Goal: Transaction & Acquisition: Purchase product/service

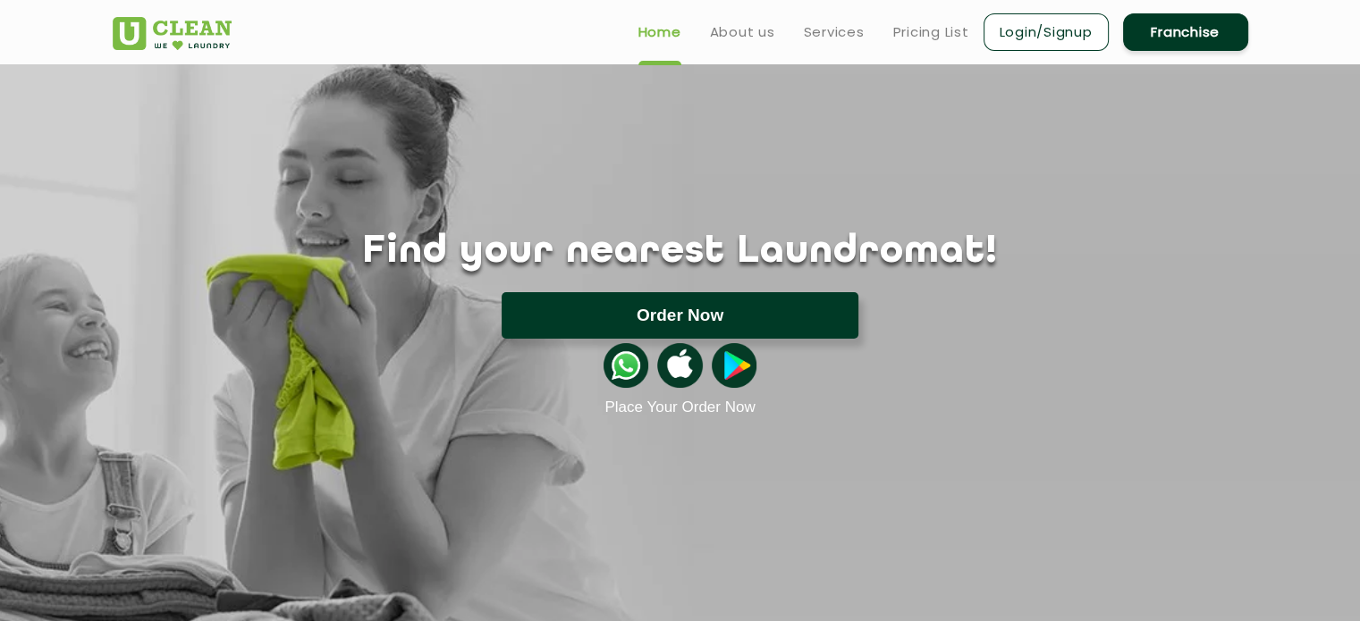
click at [804, 322] on button "Order Now" at bounding box center [679, 315] width 357 height 46
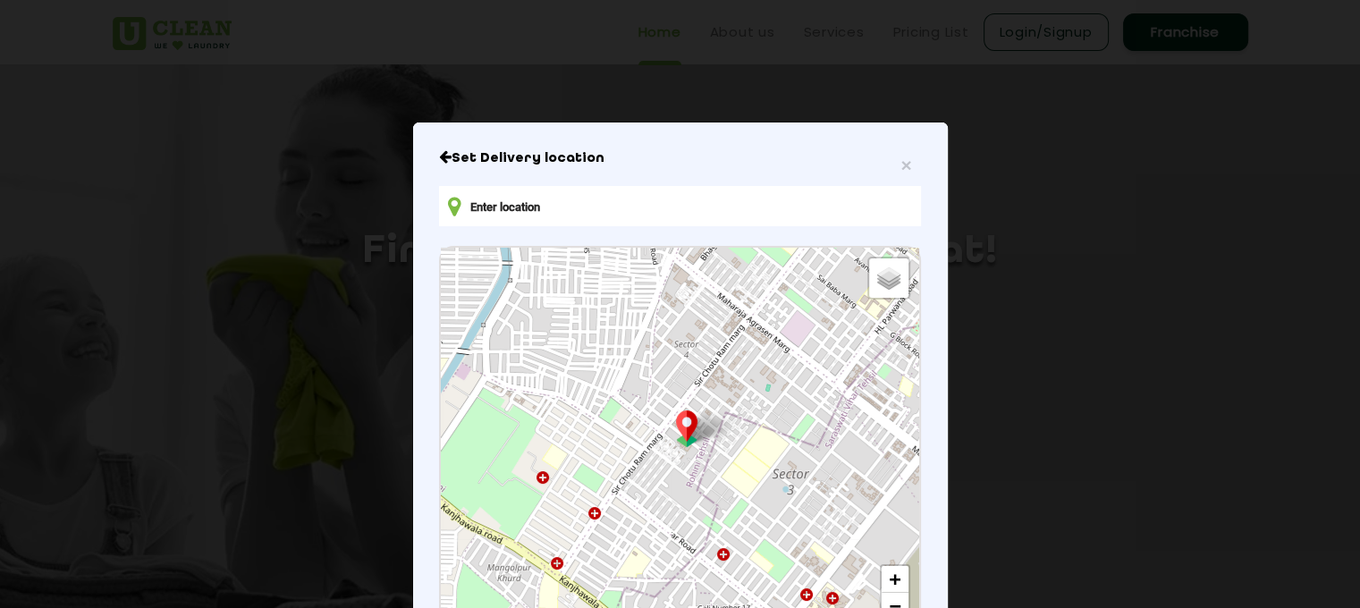
click at [550, 214] on input "text" at bounding box center [679, 206] width 481 height 40
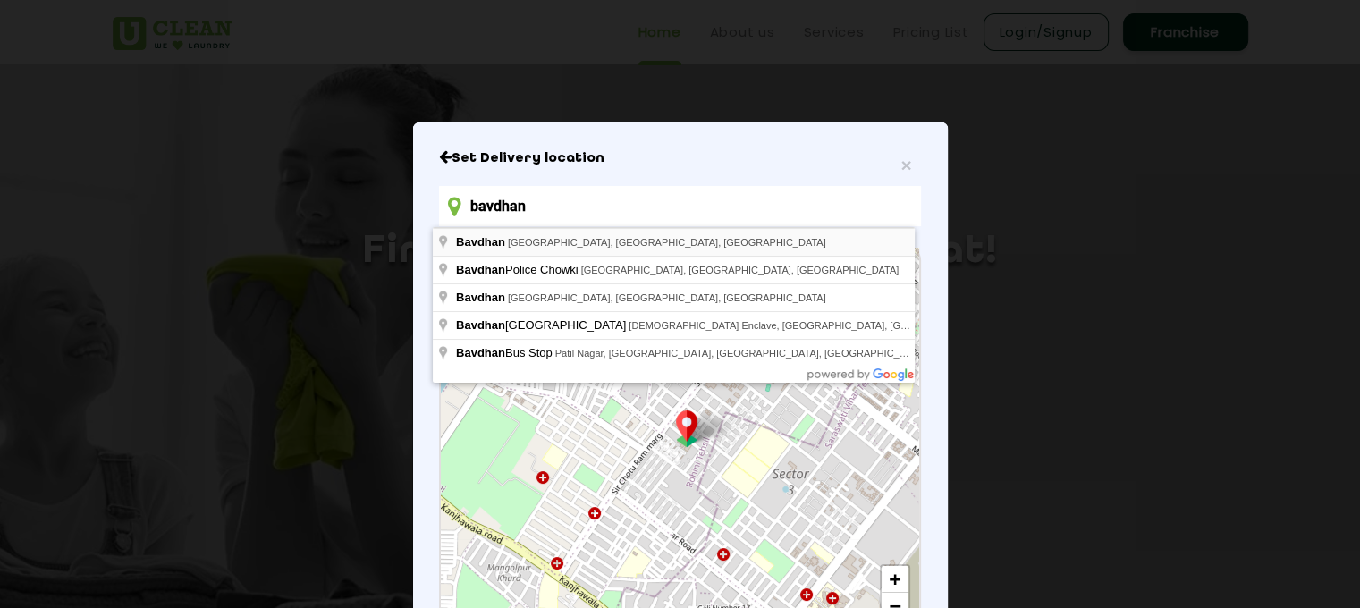
type input "bavdhan"
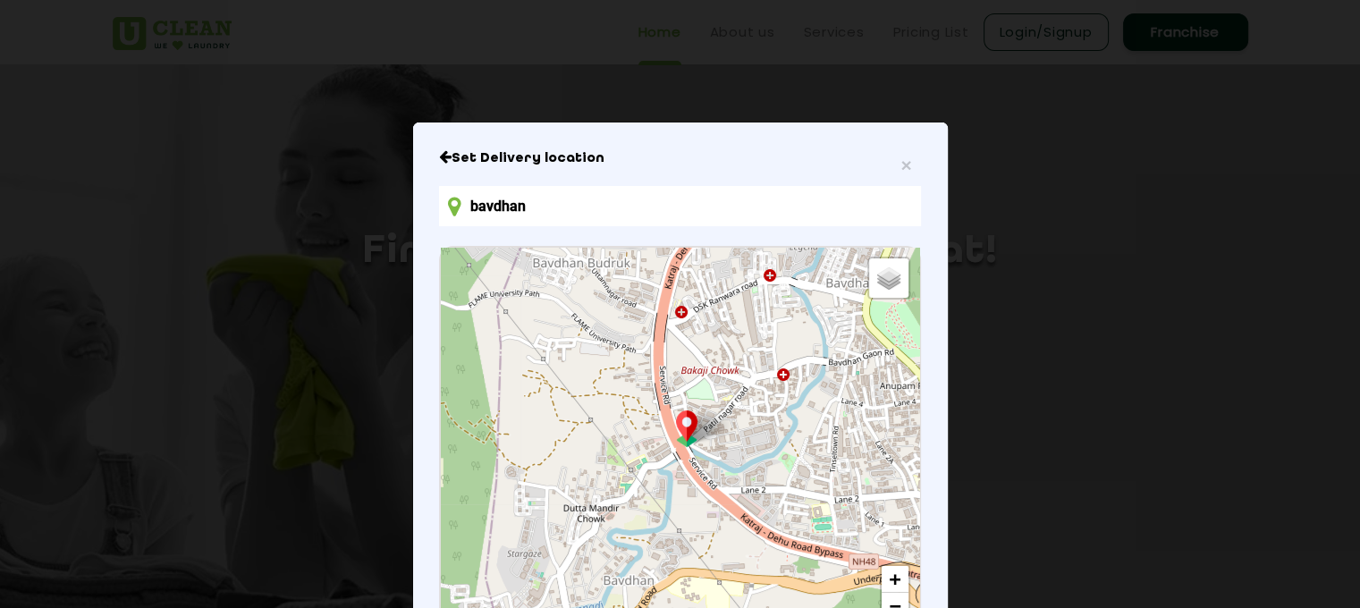
click at [439, 161] on icon "Close" at bounding box center [445, 156] width 13 height 14
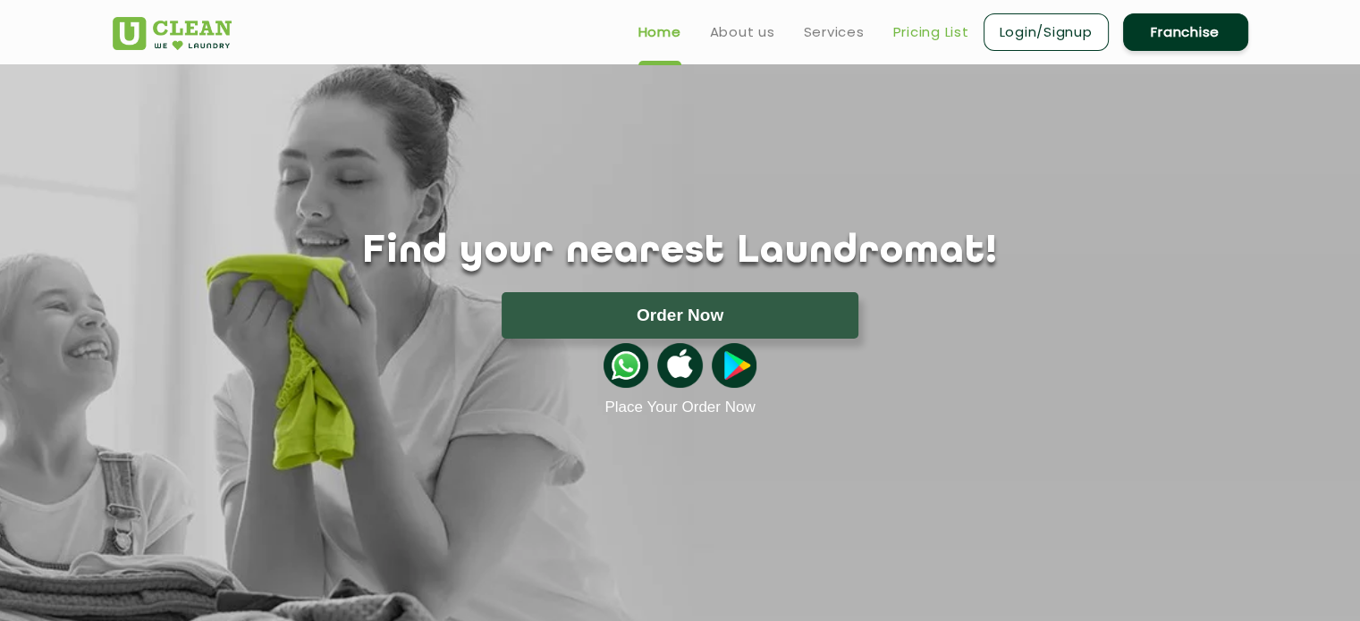
click at [917, 30] on link "Pricing List" at bounding box center [931, 31] width 76 height 21
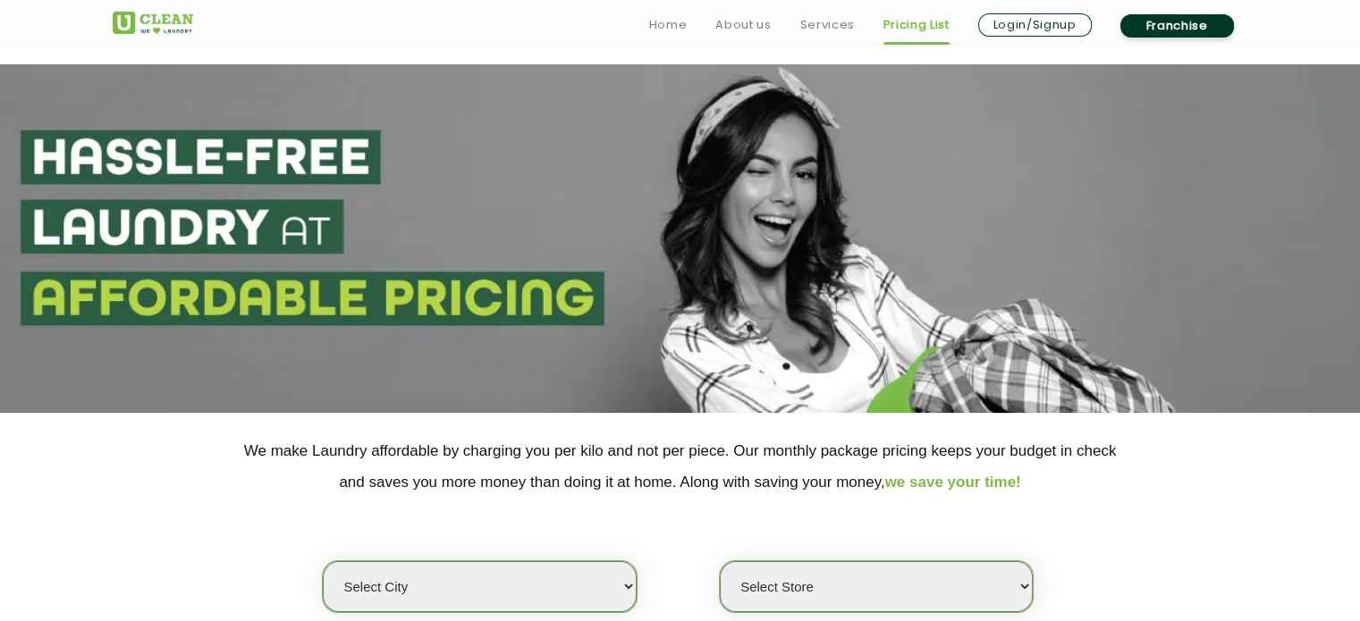
scroll to position [327, 0]
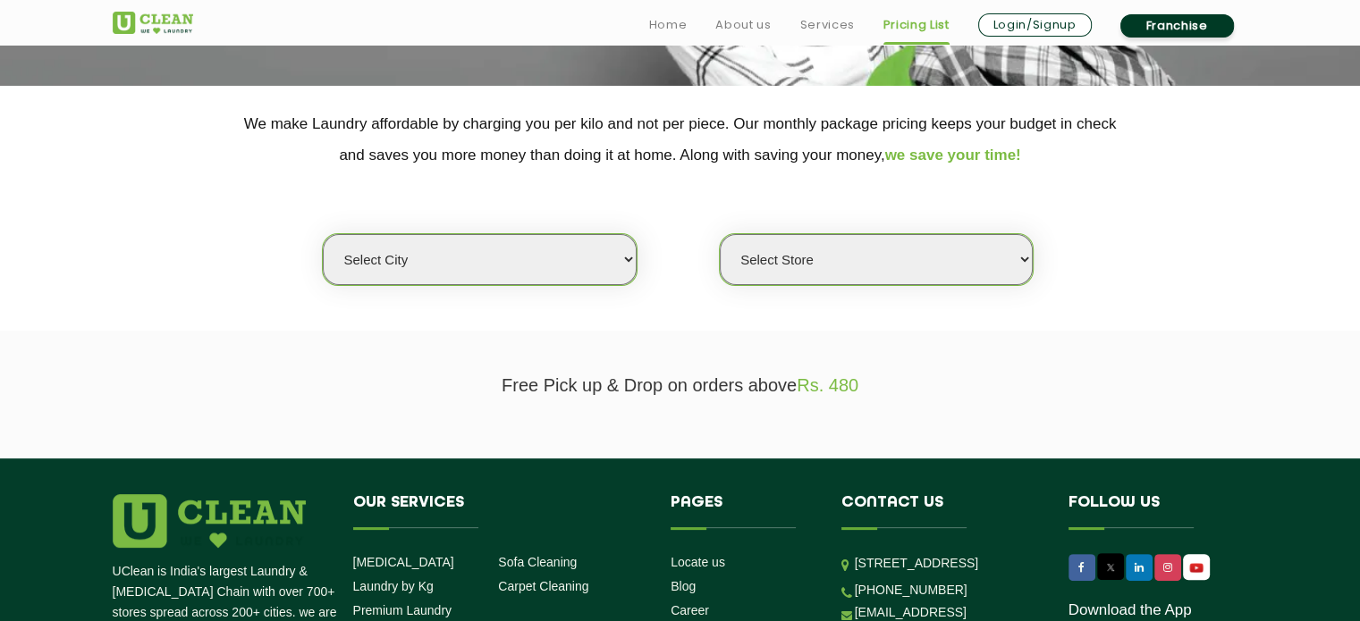
click at [509, 267] on select "Select city Aalo Abu Dhabi Agartala Agra Ahmedabad Akola Aligarh Alwar - UClean…" at bounding box center [479, 259] width 313 height 51
select select "4"
click at [323, 234] on select "Select city Aalo Abu Dhabi Agartala Agra Ahmedabad Akola Aligarh Alwar - UClean…" at bounding box center [479, 259] width 313 height 51
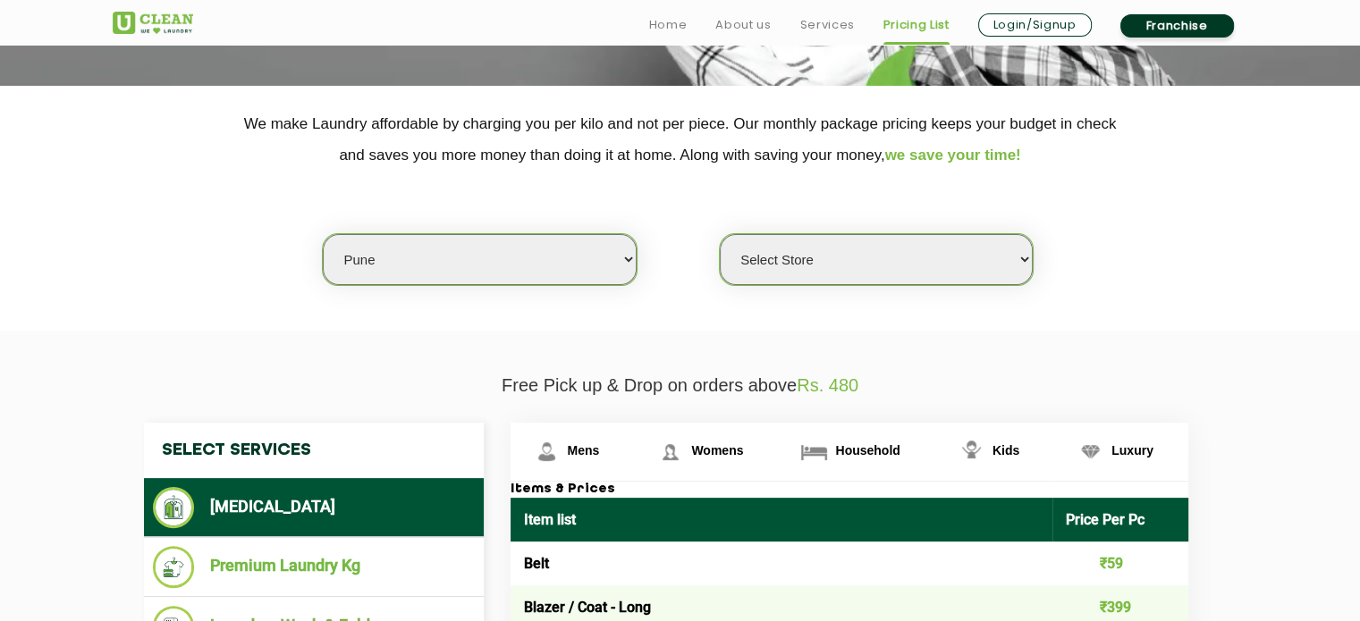
click at [820, 267] on select "Select Store UClean Koregaon Park UClean Baner Pune UClean Keshav Nagar Pune UC…" at bounding box center [876, 259] width 313 height 51
select select "541"
click at [720, 234] on select "Select Store UClean Koregaon Park UClean Baner Pune UClean Keshav Nagar Pune UC…" at bounding box center [876, 259] width 313 height 51
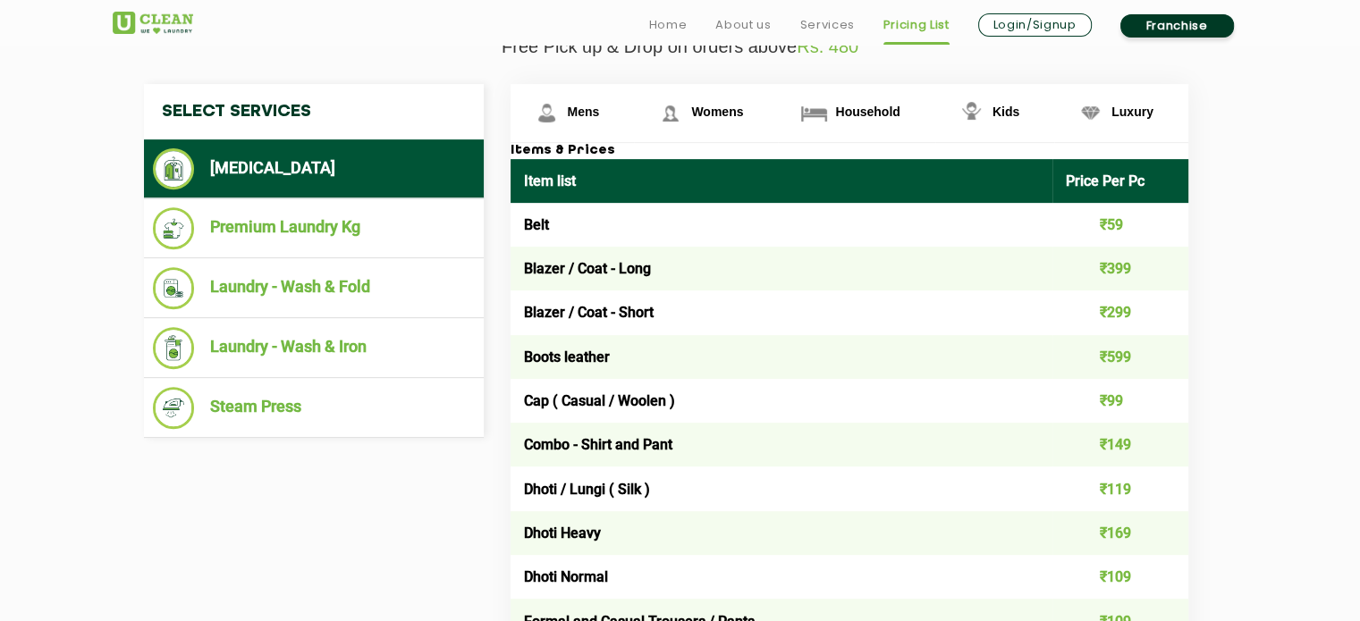
scroll to position [688, 0]
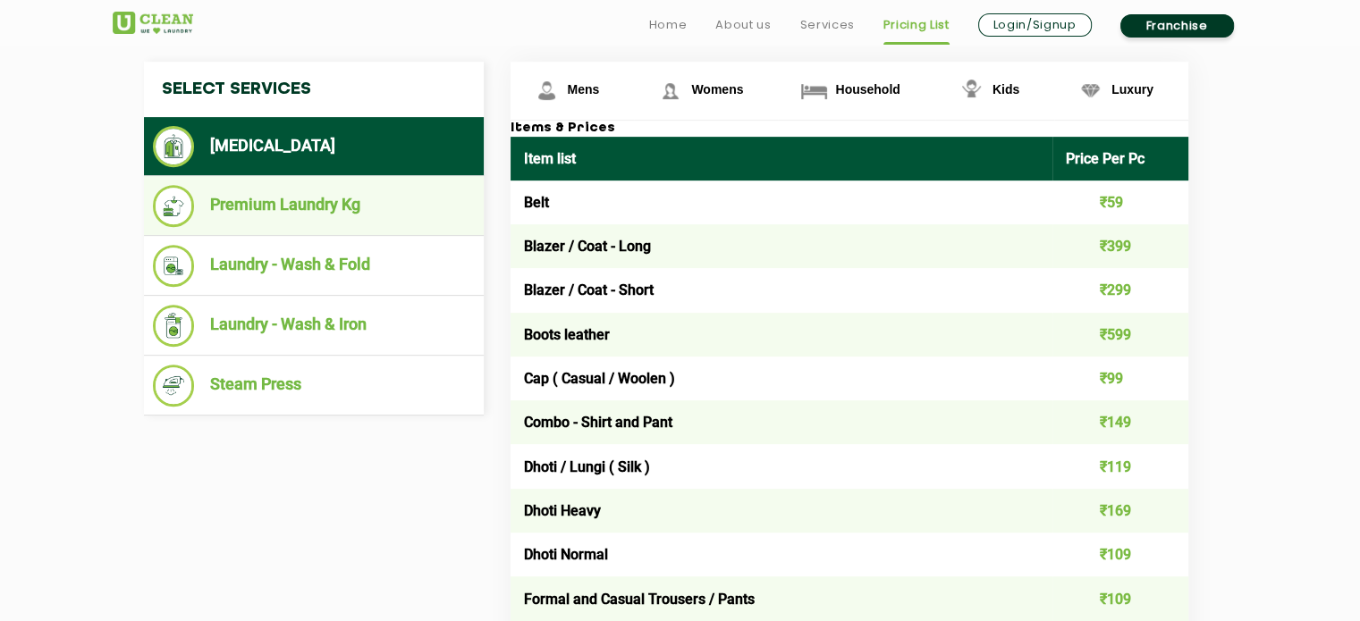
click at [350, 203] on li "Premium Laundry Kg" at bounding box center [314, 206] width 322 height 42
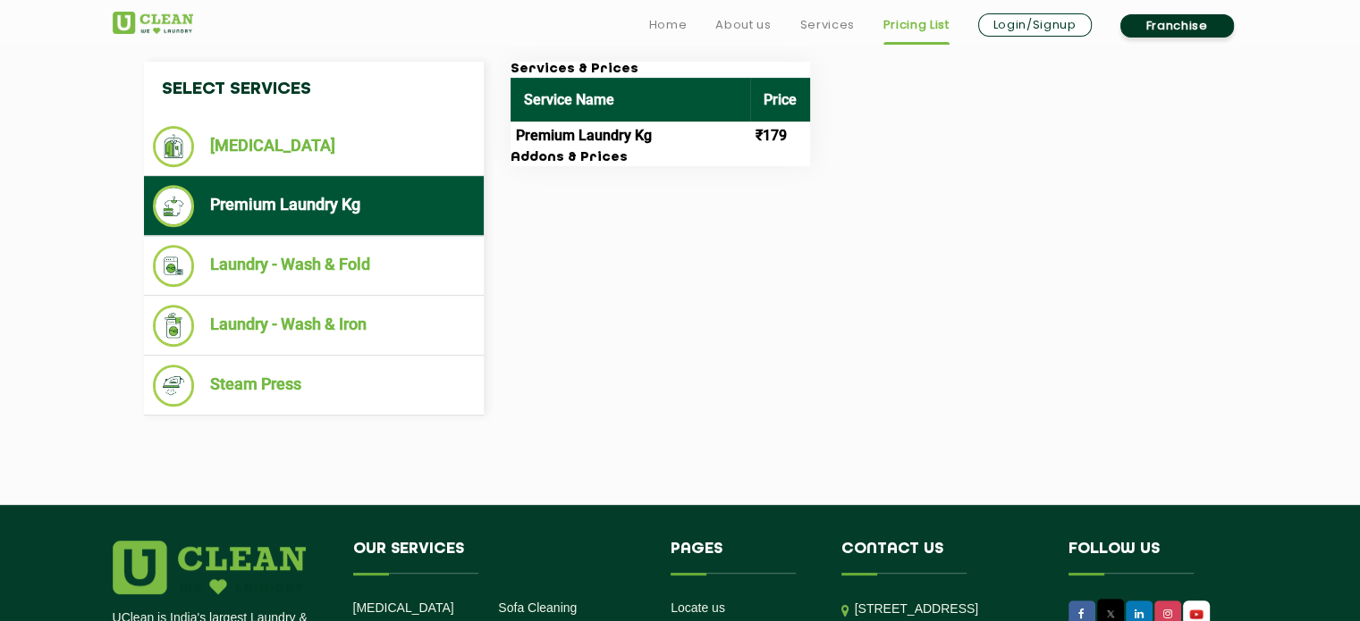
click at [1026, 30] on link "Login/Signup" at bounding box center [1035, 24] width 114 height 23
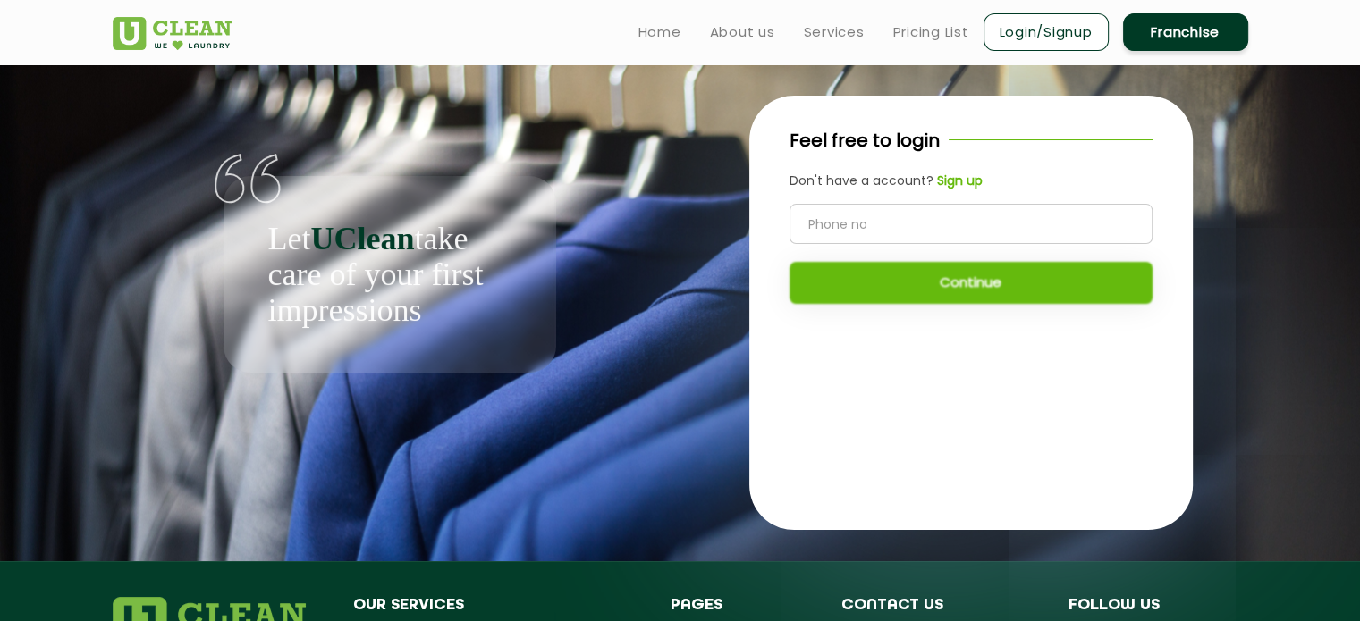
click at [935, 228] on input "tel" at bounding box center [970, 224] width 363 height 40
type input "9730562220"
click at [949, 288] on button "Continue" at bounding box center [970, 283] width 363 height 42
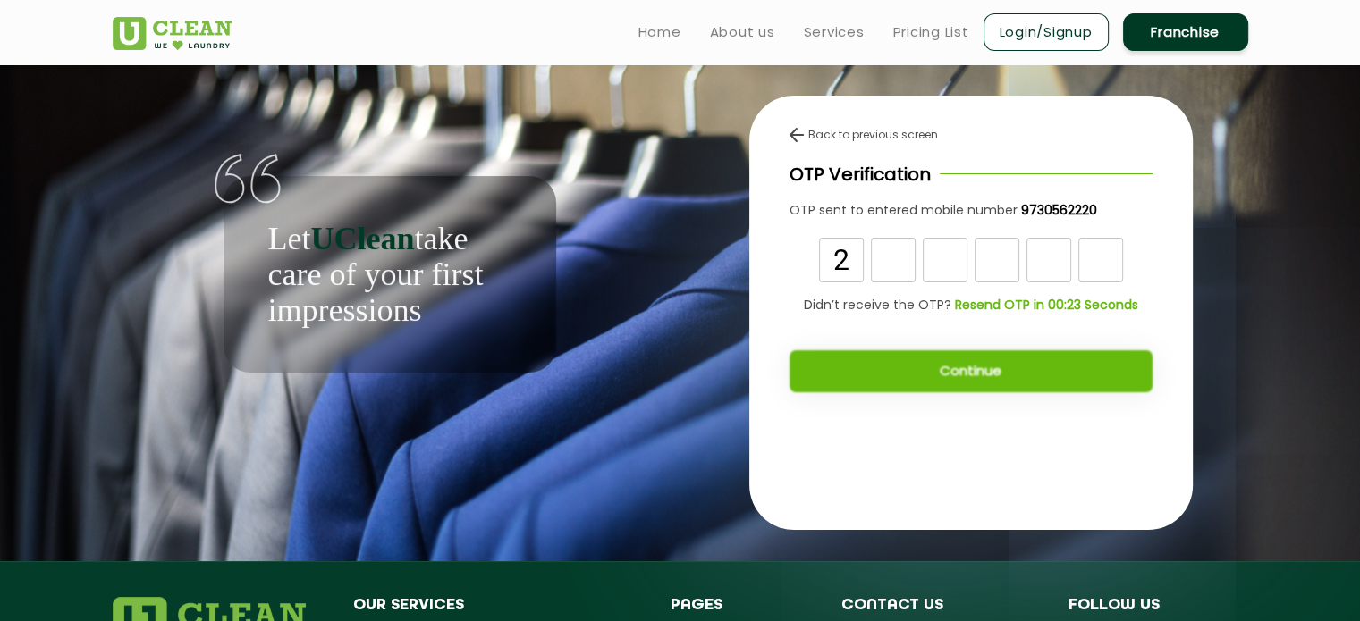
type input "2"
type input "8"
type input "6"
type input "5"
type input "4"
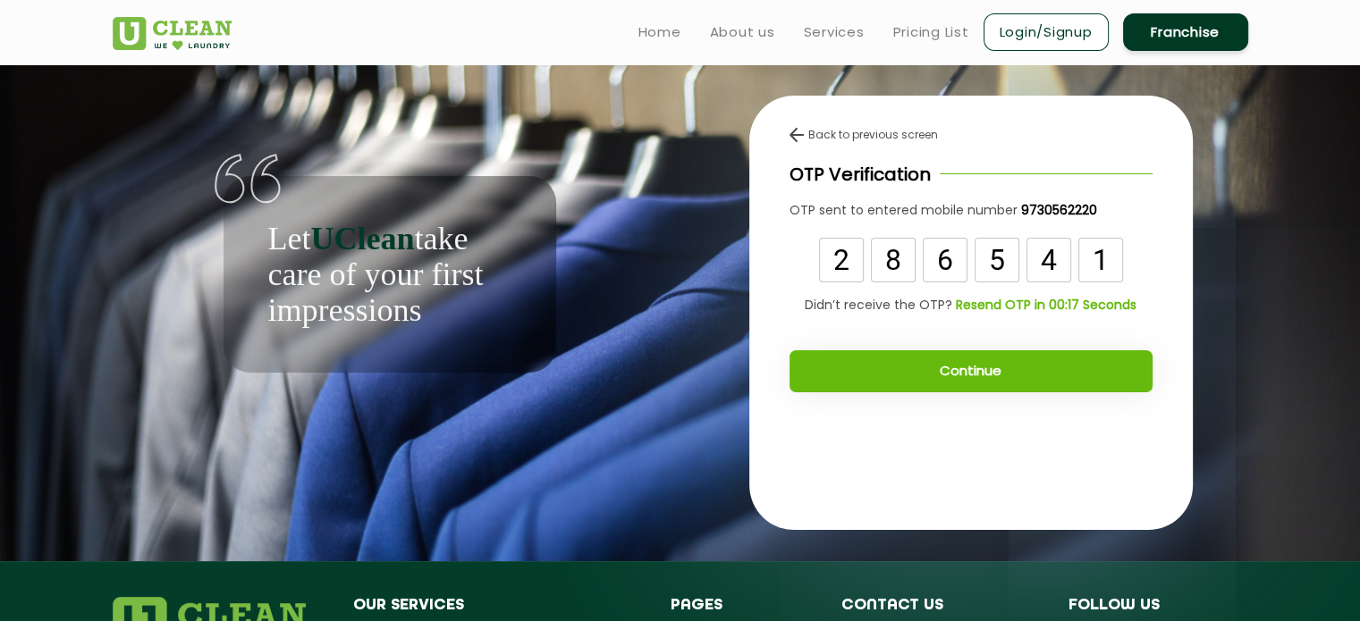
type input "1"
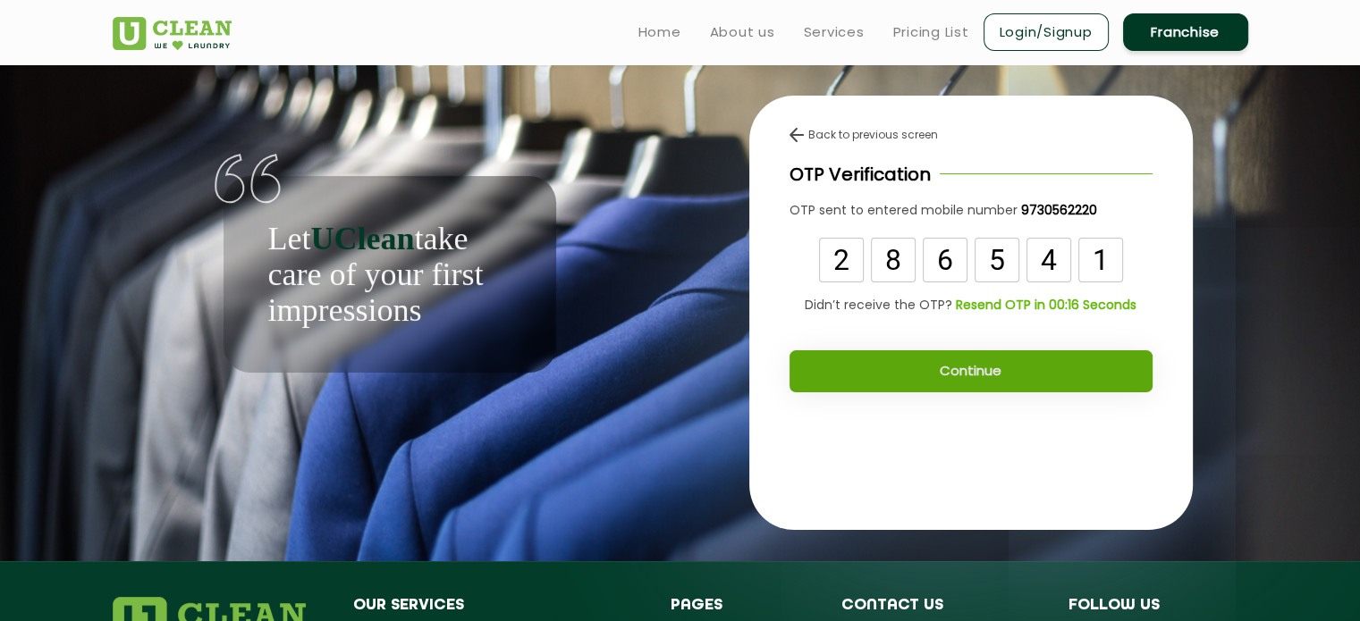
click at [983, 371] on button "Continue" at bounding box center [970, 371] width 363 height 42
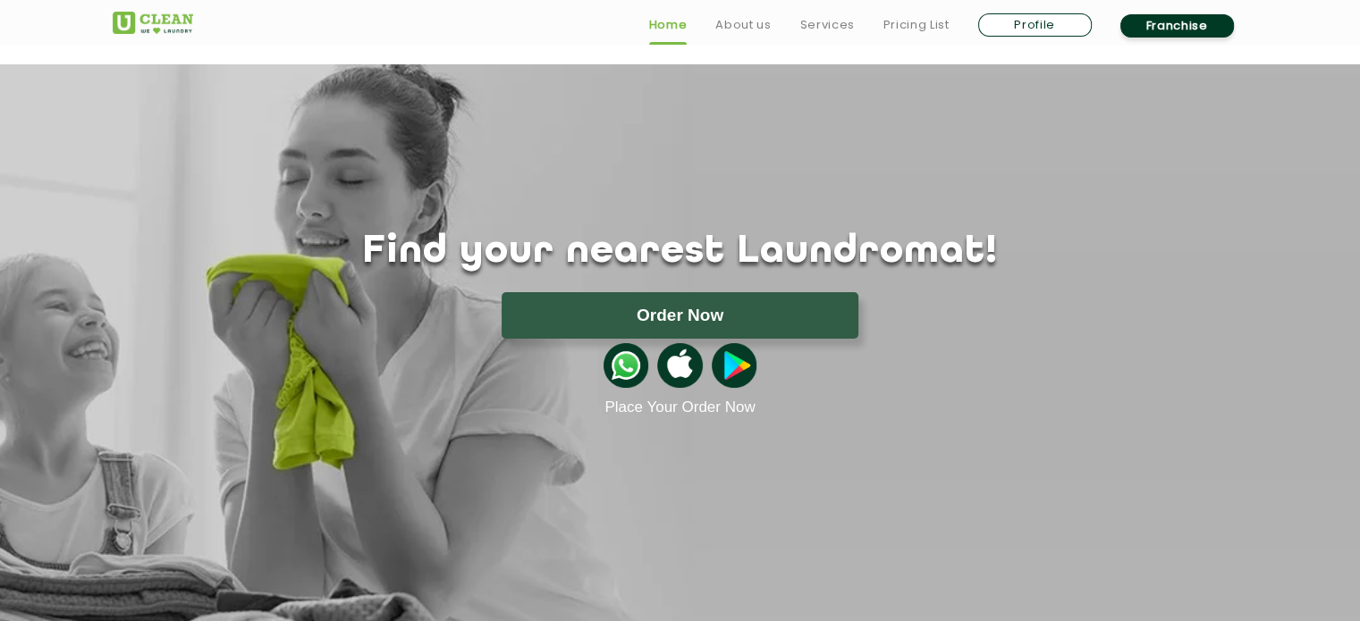
scroll to position [655, 0]
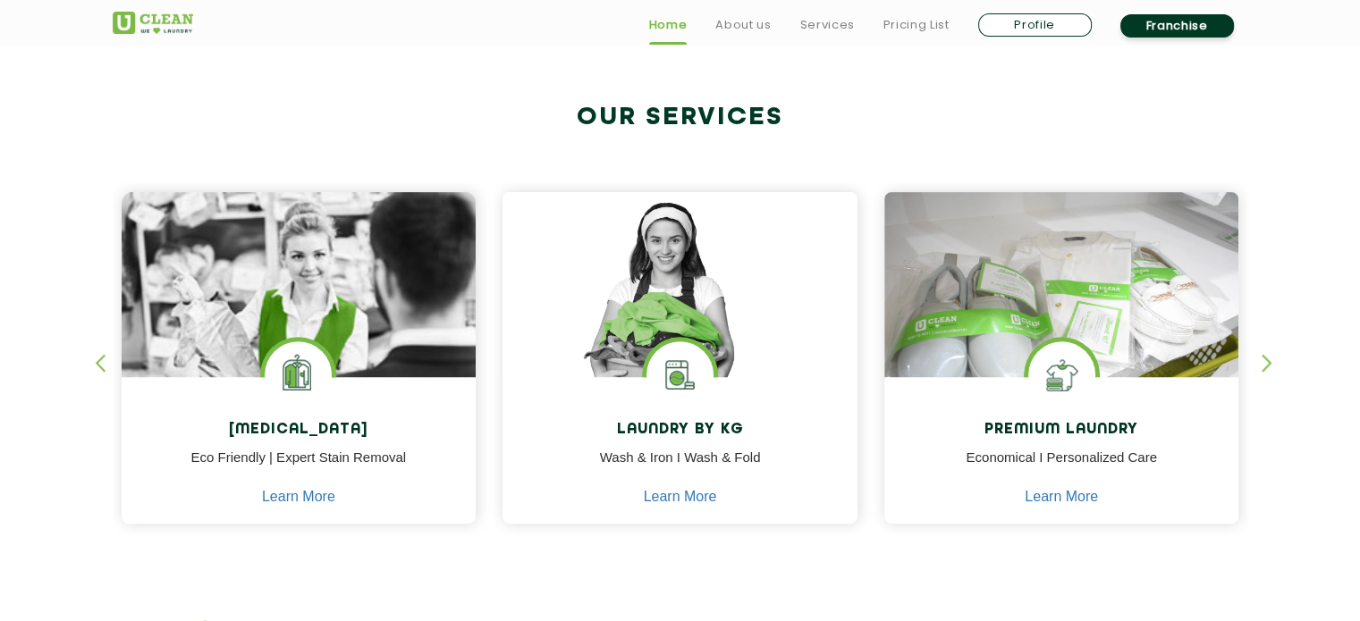
click at [1269, 359] on div "button" at bounding box center [1274, 378] width 27 height 49
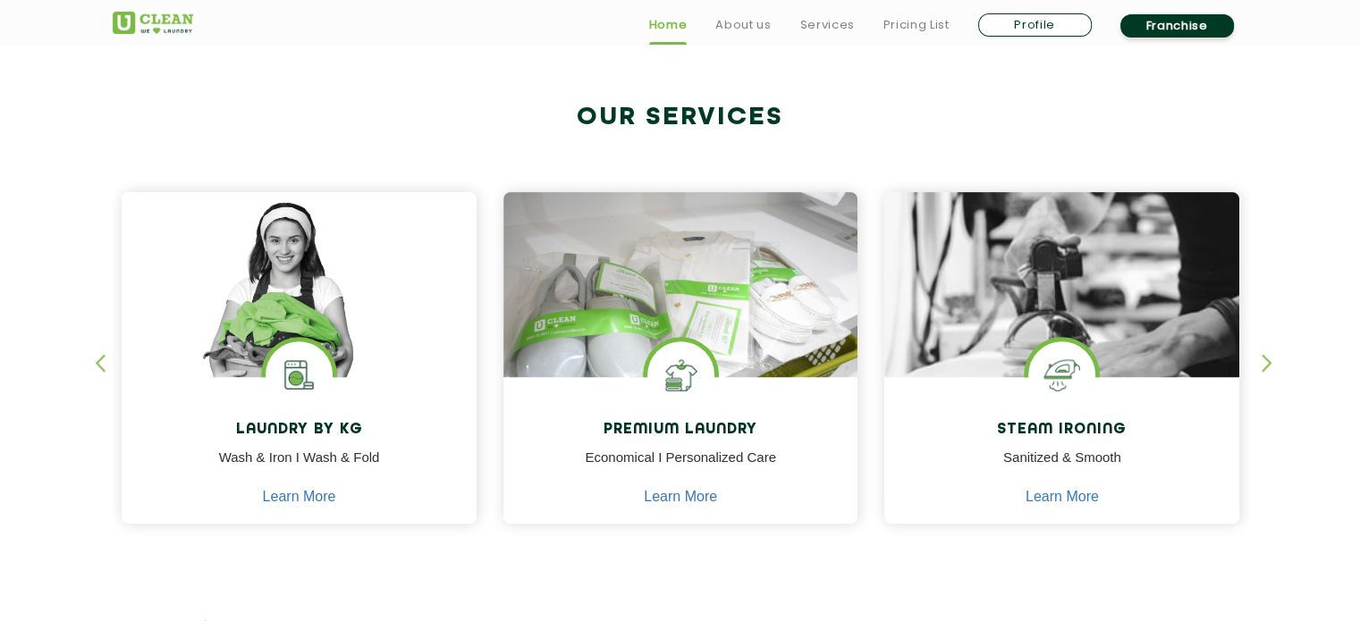
click at [1269, 359] on div "button" at bounding box center [1274, 378] width 27 height 49
click at [113, 359] on div "button" at bounding box center [108, 378] width 27 height 49
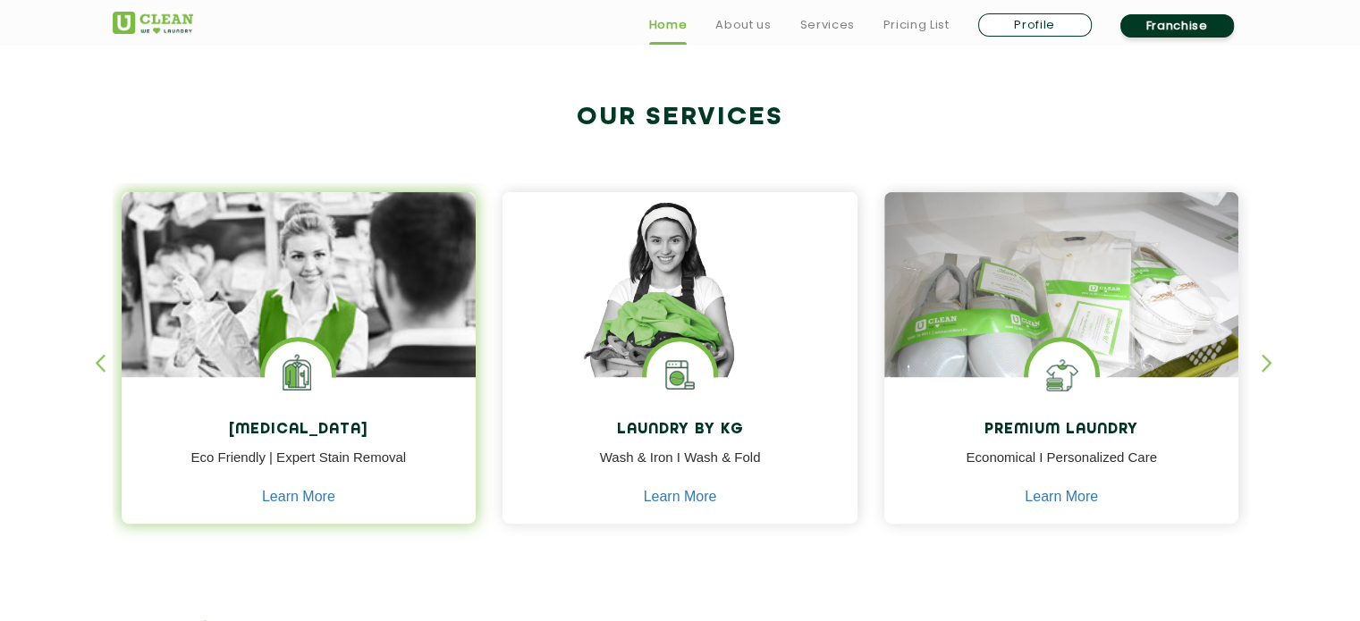
click at [282, 417] on div "Dry Cleaning Eco Friendly | Expert Stain Removal Learn More" at bounding box center [299, 452] width 355 height 151
click at [307, 495] on link "Learn More" at bounding box center [298, 497] width 73 height 16
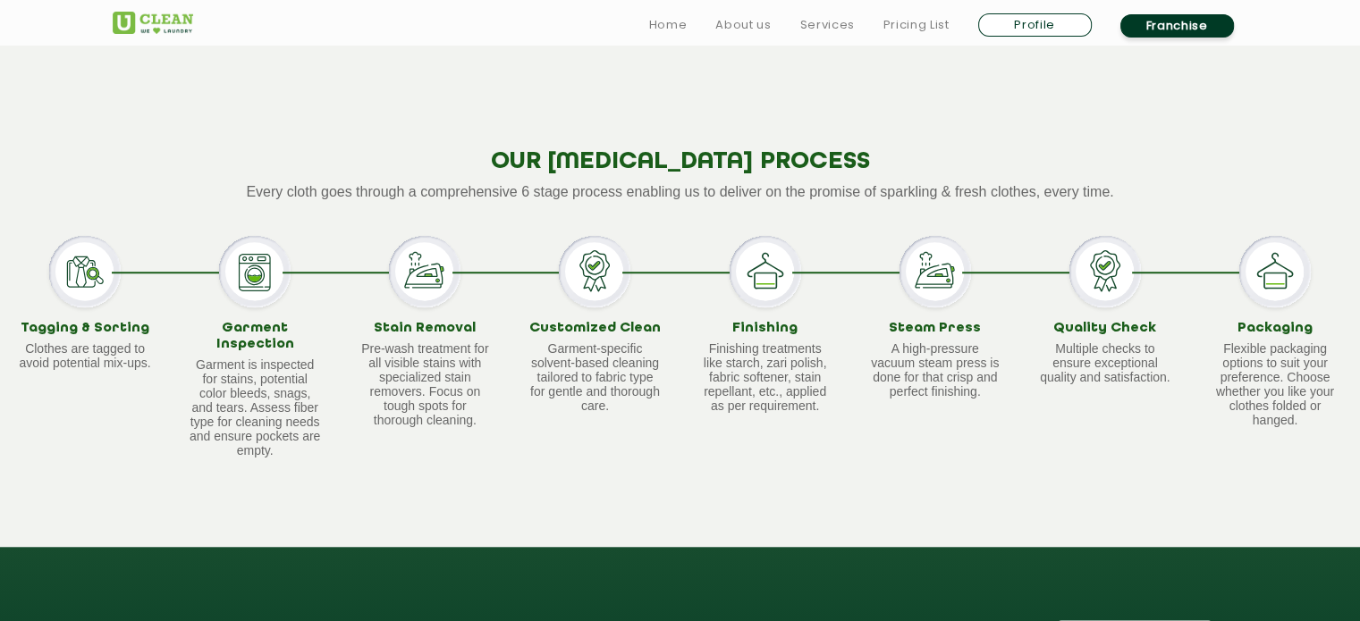
scroll to position [1967, 0]
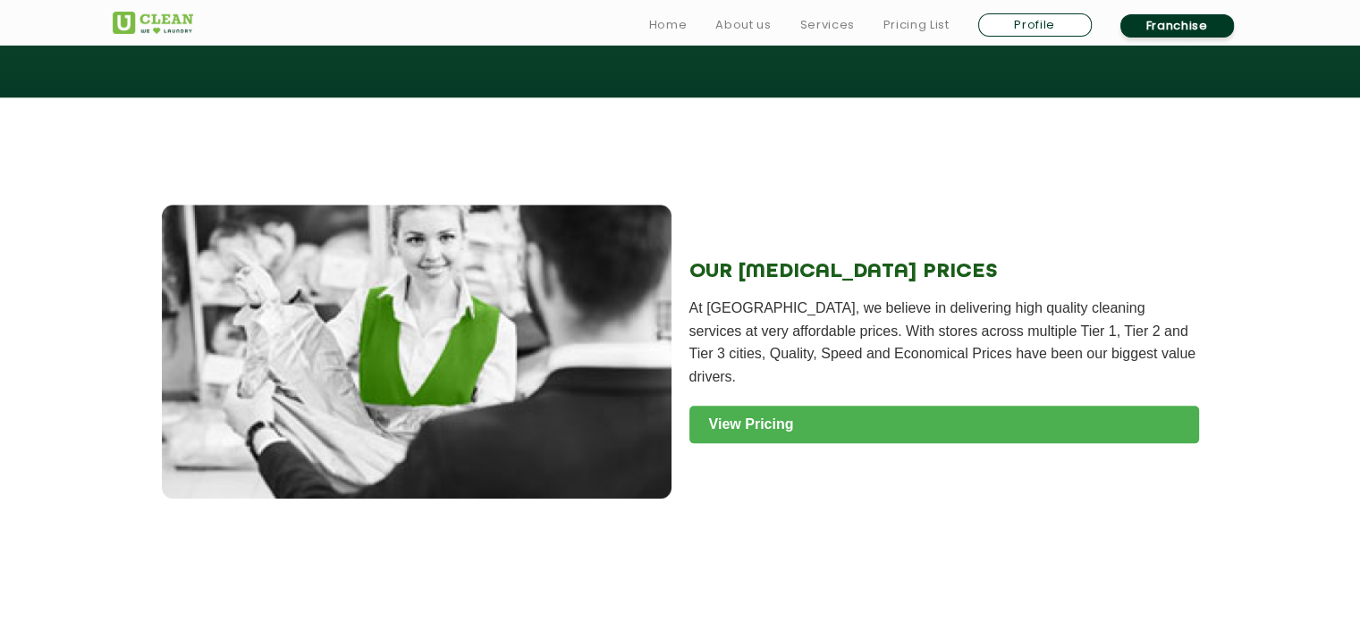
click at [766, 406] on link "View Pricing" at bounding box center [944, 425] width 510 height 38
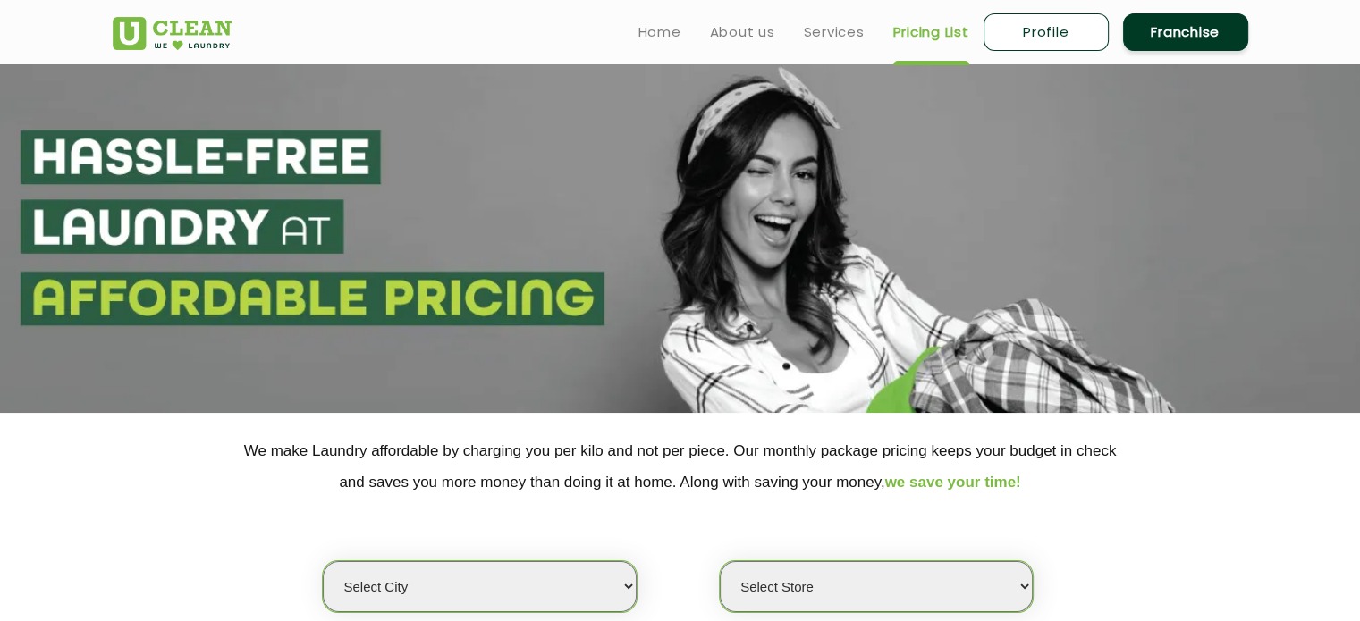
scroll to position [327, 0]
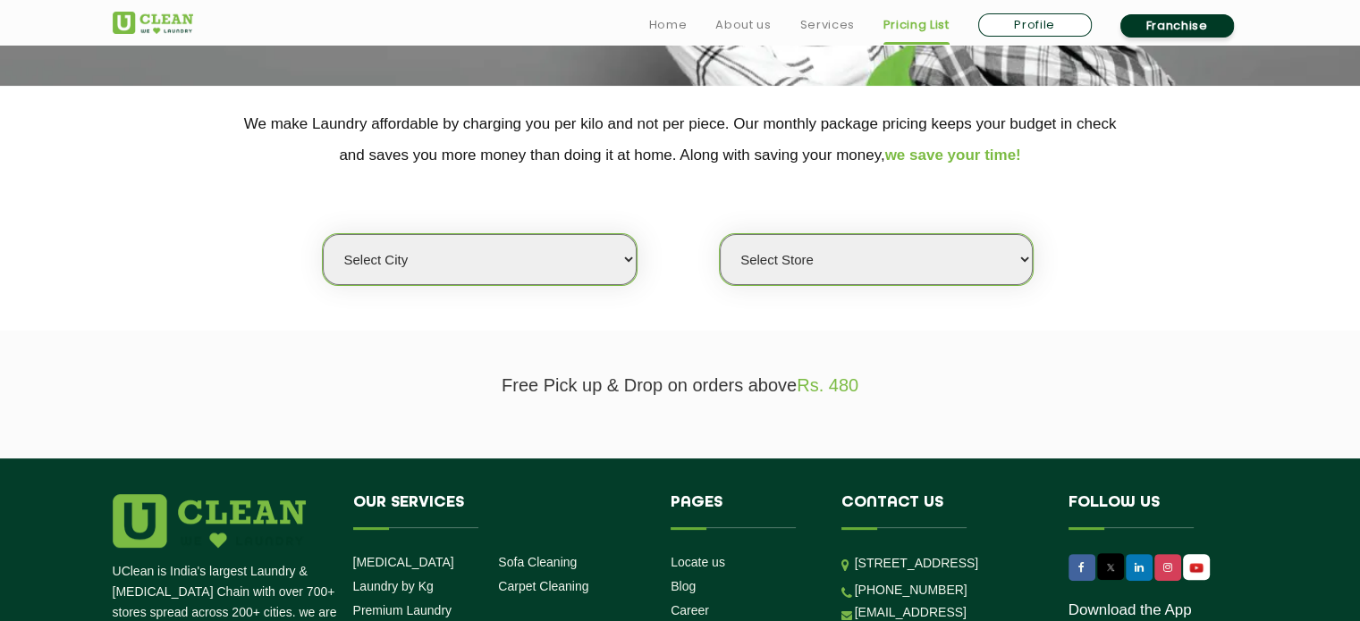
click at [517, 246] on select "Select city Aalo Abu Dhabi Agartala Agra Ahmedabad Akola Aligarh Alwar - UClean…" at bounding box center [479, 259] width 313 height 51
select select "4"
click at [323, 234] on select "Select city [GEOGRAPHIC_DATA] [GEOGRAPHIC_DATA] [GEOGRAPHIC_DATA] [GEOGRAPHIC_D…" at bounding box center [479, 259] width 313 height 51
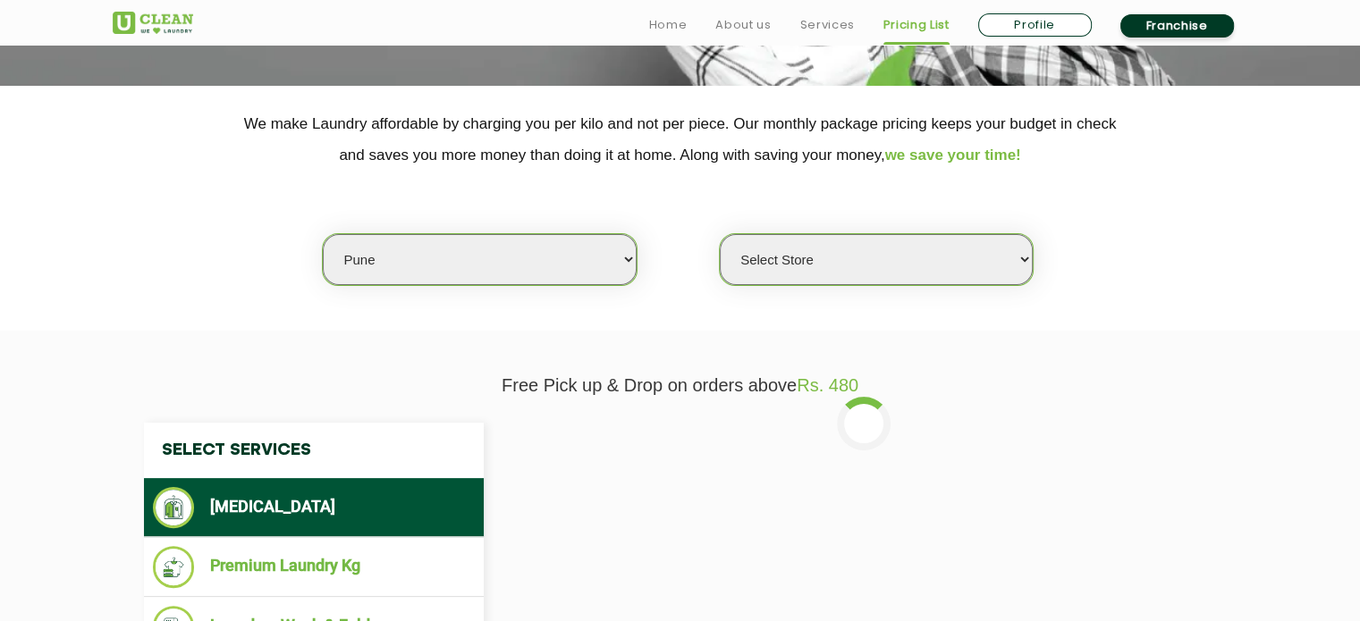
click at [762, 265] on select "Select Store [GEOGRAPHIC_DATA] [GEOGRAPHIC_DATA] [GEOGRAPHIC_DATA] [GEOGRAPHIC_…" at bounding box center [876, 259] width 313 height 51
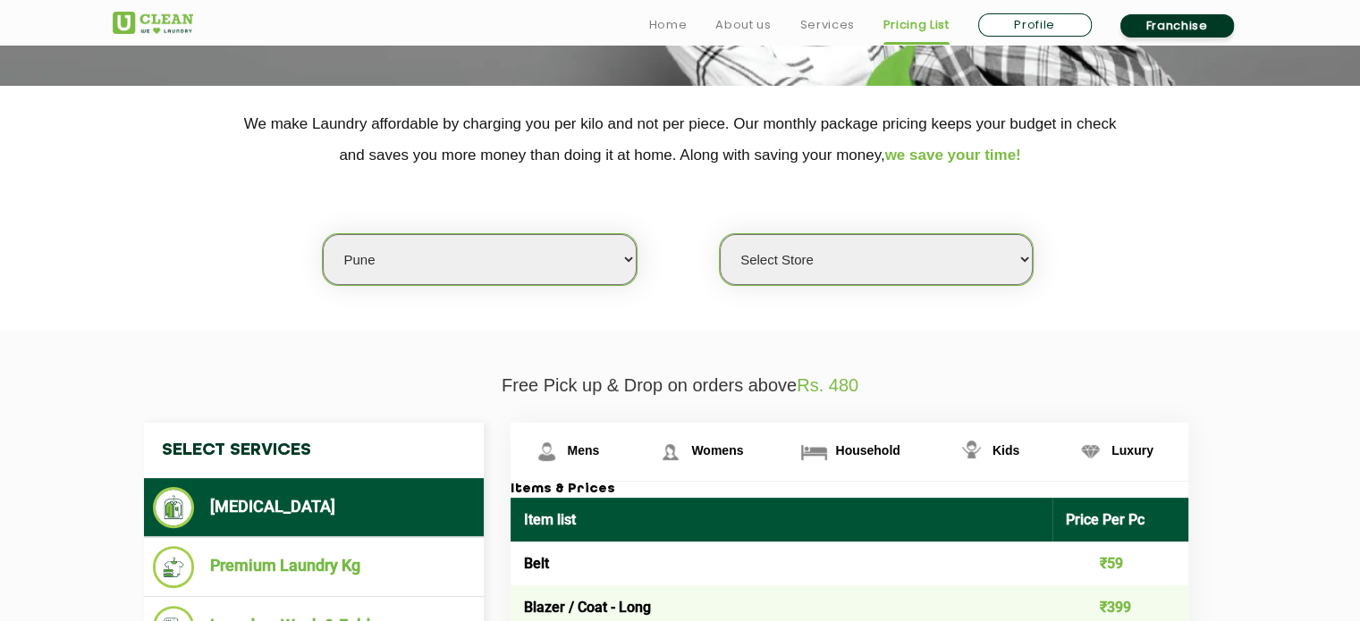
select select "541"
click at [720, 234] on select "Select Store [GEOGRAPHIC_DATA] [GEOGRAPHIC_DATA] [GEOGRAPHIC_DATA] [GEOGRAPHIC_…" at bounding box center [876, 259] width 313 height 51
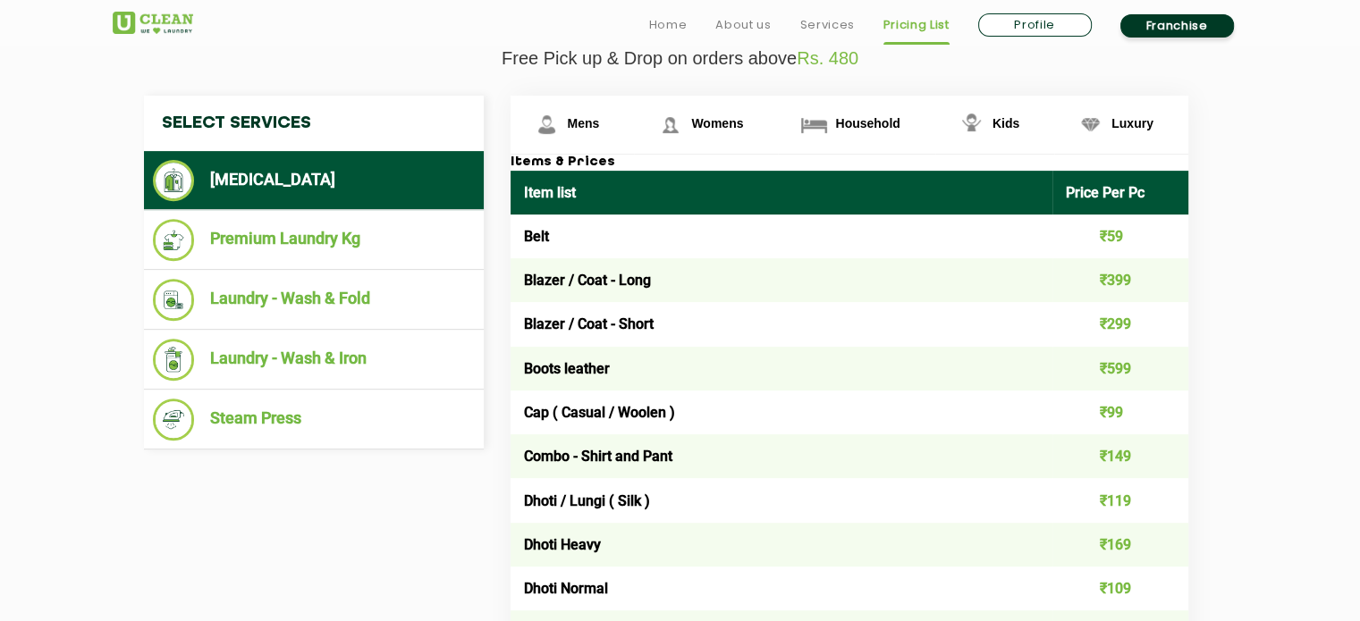
scroll to position [655, 0]
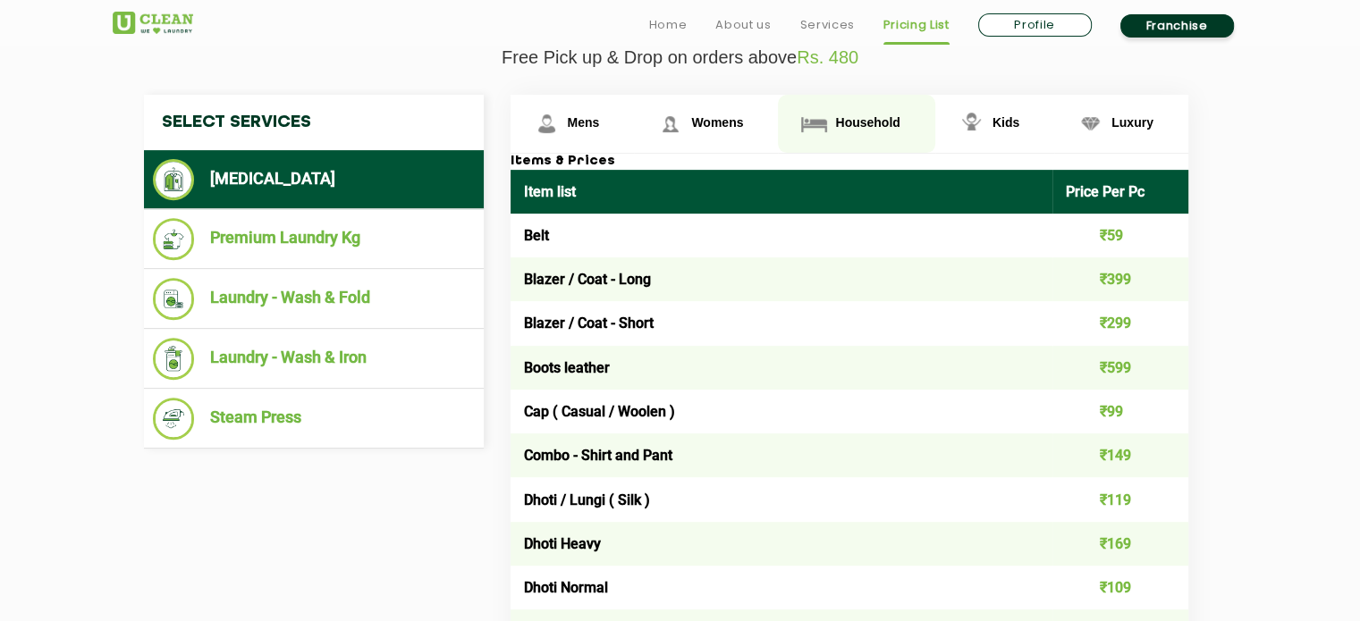
click at [860, 121] on span "Household" at bounding box center [867, 122] width 64 height 14
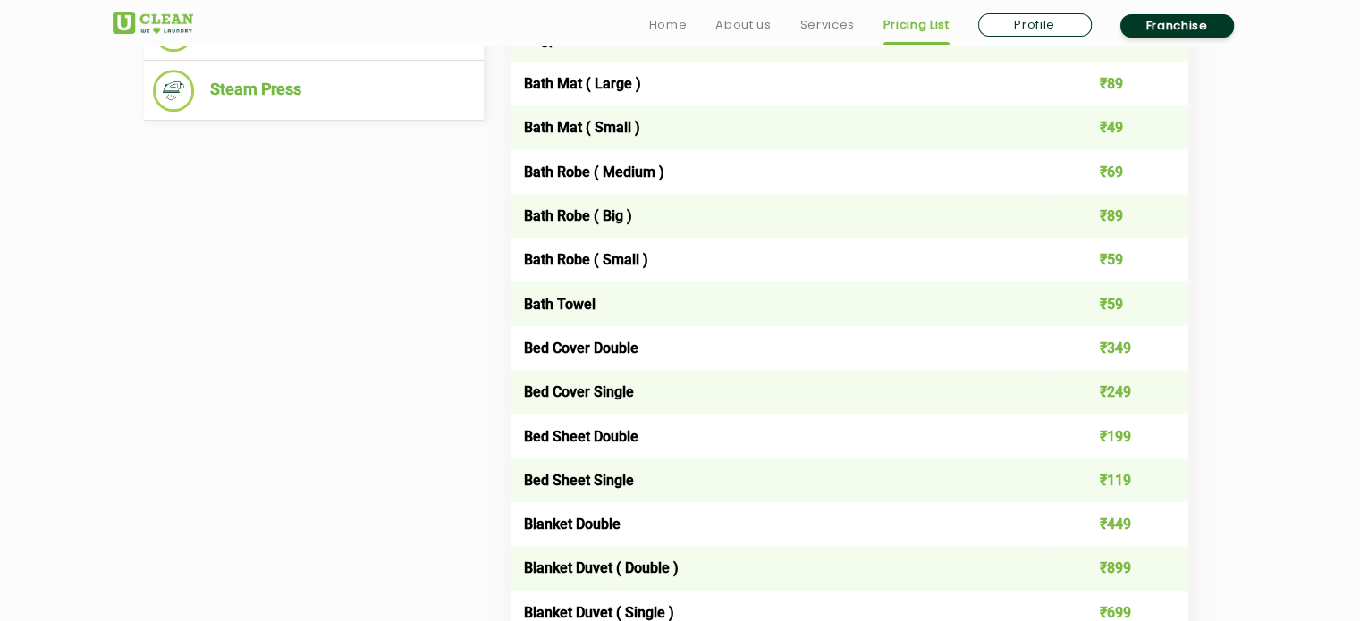
scroll to position [1310, 0]
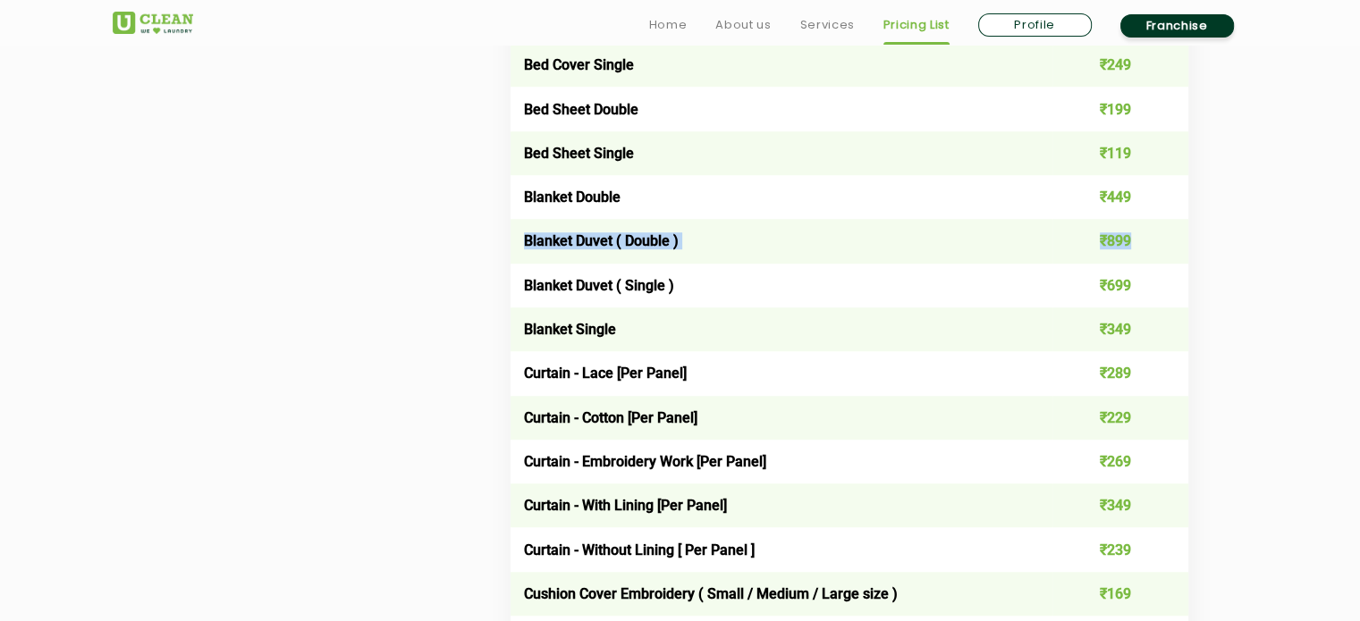
drag, startPoint x: 523, startPoint y: 241, endPoint x: 1138, endPoint y: 246, distance: 615.0
click at [1138, 246] on tr "Blanket Duvet ( Double ) ₹899" at bounding box center [849, 241] width 678 height 44
click at [565, 291] on td "Blanket Duvet ( Single )" at bounding box center [781, 286] width 543 height 44
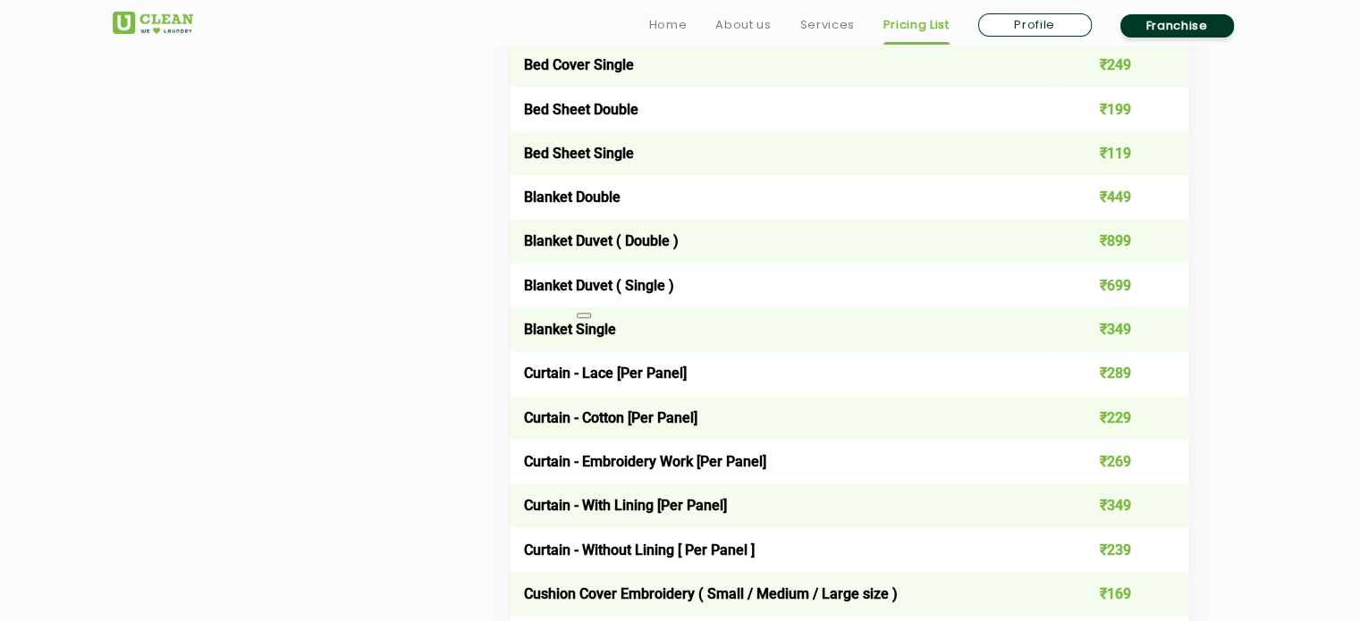
click at [782, 421] on td "Curtain - Cotton [Per Panel]" at bounding box center [781, 418] width 543 height 44
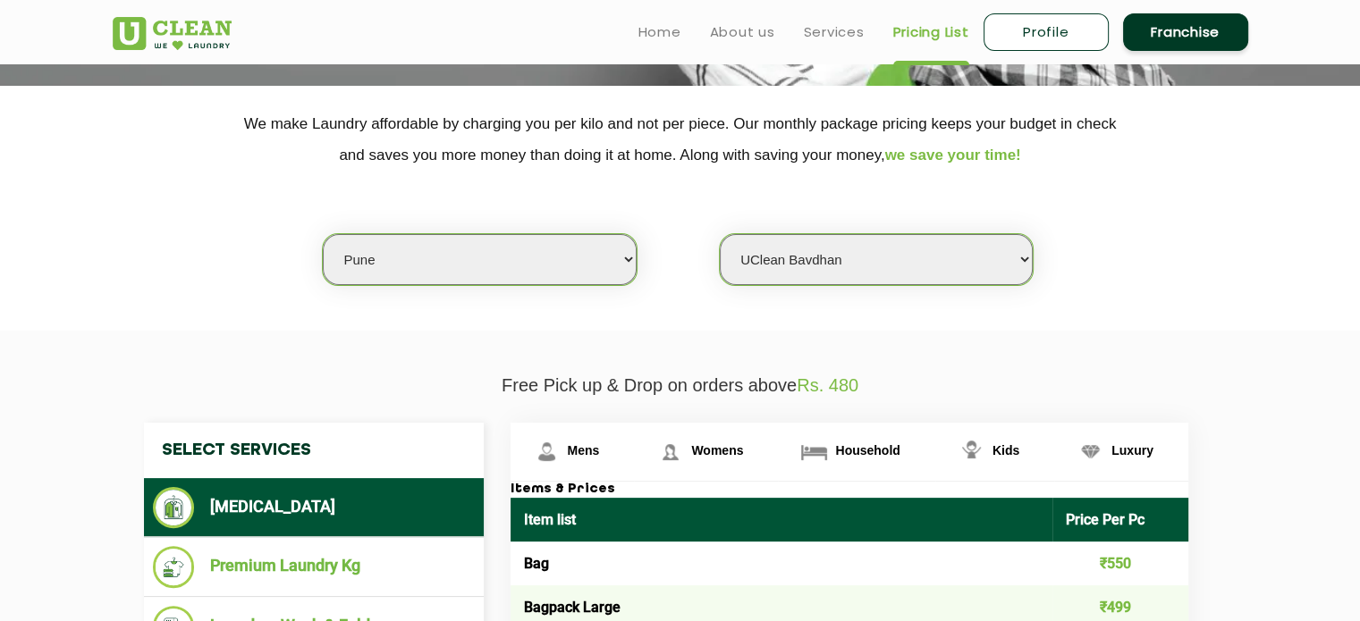
scroll to position [655, 0]
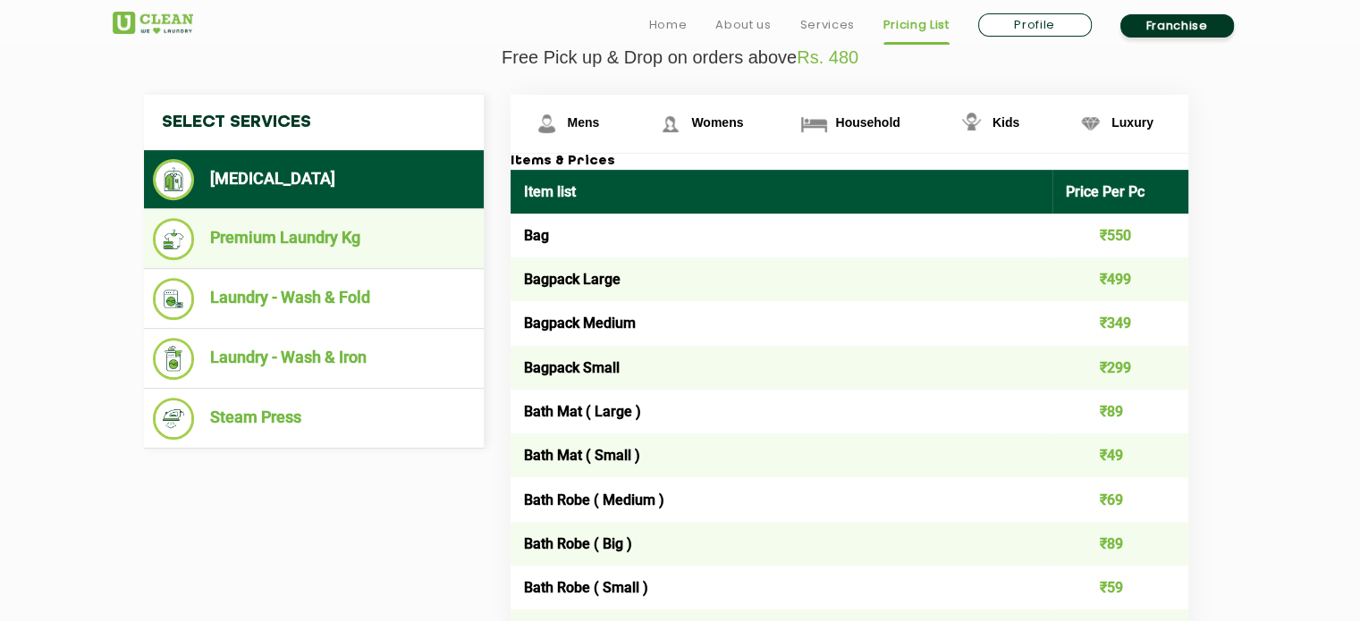
click at [316, 224] on li "Premium Laundry Kg" at bounding box center [314, 239] width 322 height 42
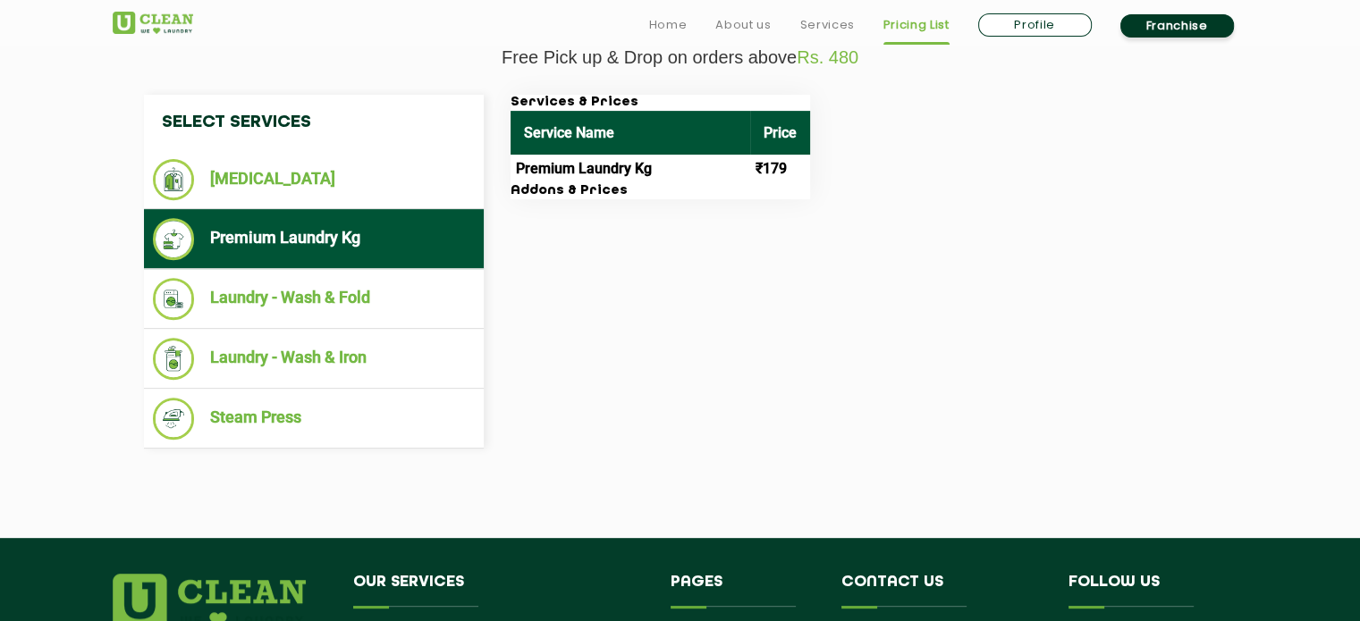
click at [659, 160] on td "Premium Laundry Kg" at bounding box center [630, 169] width 240 height 29
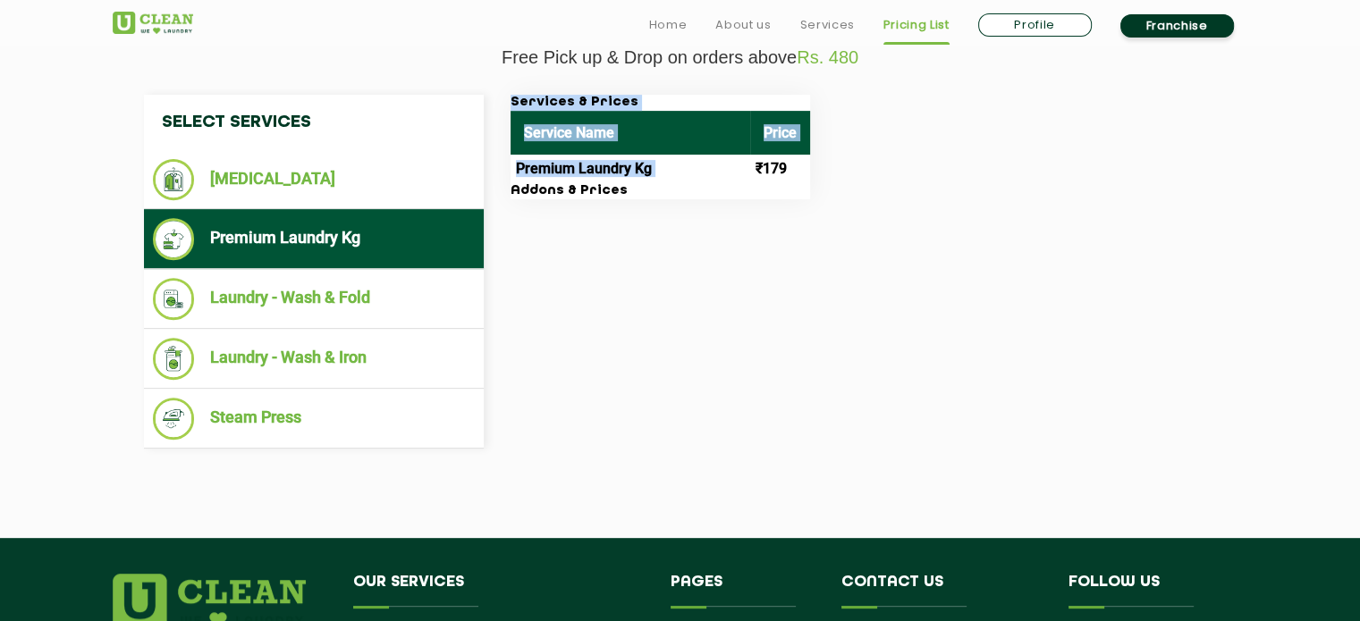
drag, startPoint x: 754, startPoint y: 167, endPoint x: 831, endPoint y: 166, distance: 77.8
click at [831, 166] on div "Services & Prices Service Name Price Premium Laundry Kg ₹179 Addons & Prices" at bounding box center [863, 147] width 733 height 105
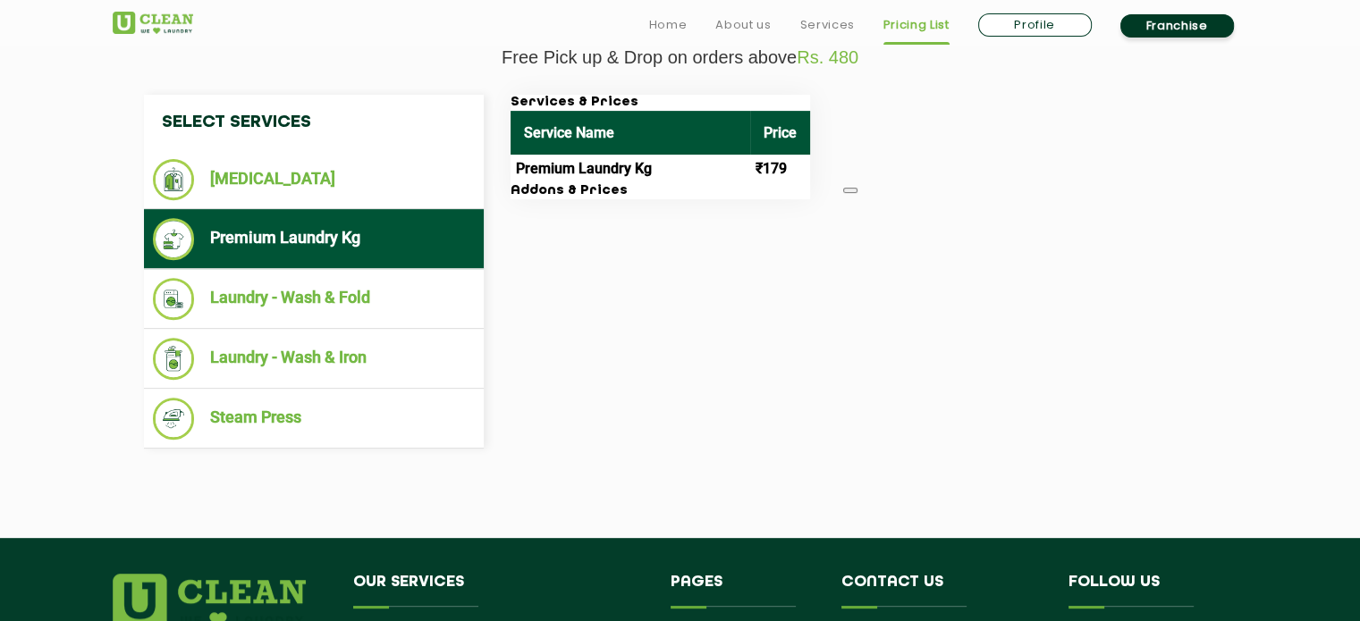
click at [963, 274] on div "Select Services Dry Cleaning Premium Laundry Kg Laundry - Wash & Fold Laundry -…" at bounding box center [680, 272] width 1099 height 354
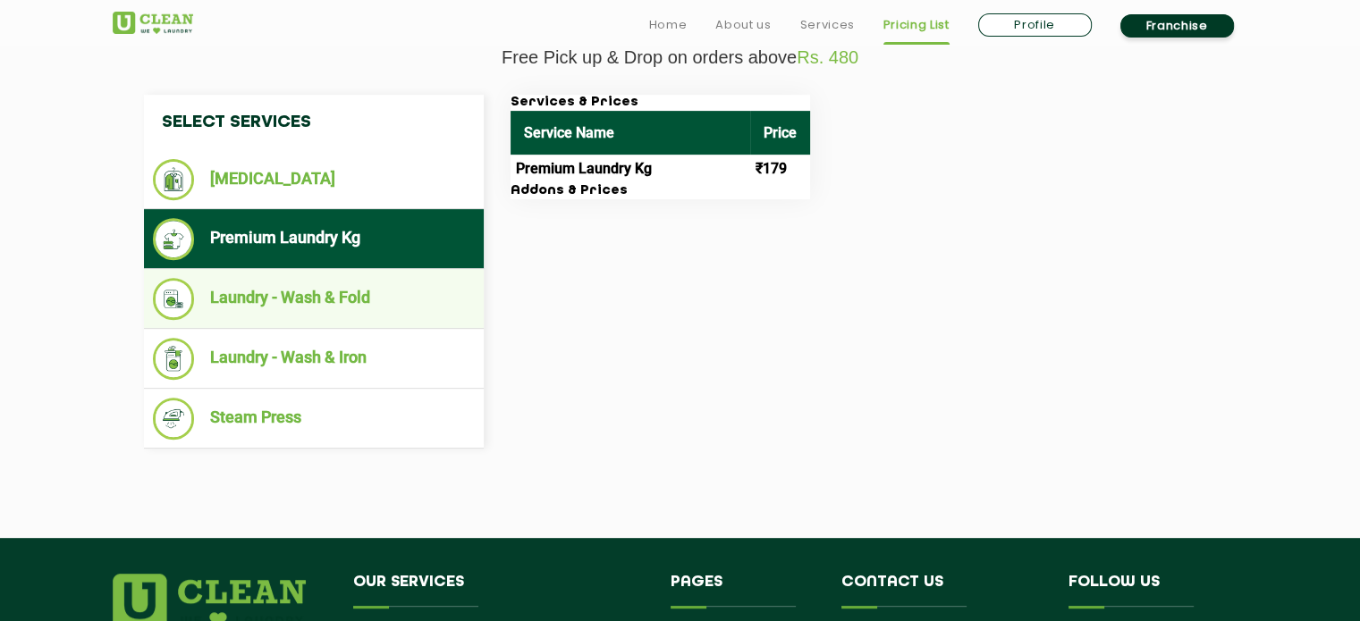
click at [293, 303] on li "Laundry - Wash & Fold" at bounding box center [314, 299] width 322 height 42
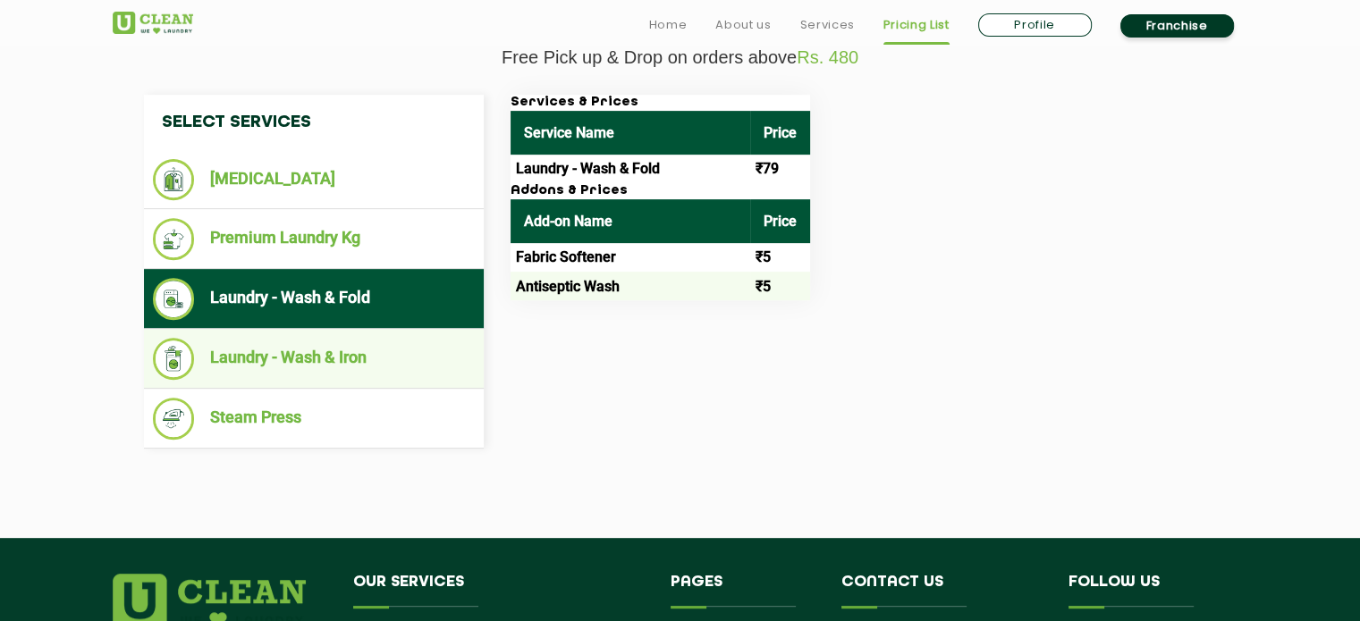
click at [325, 365] on li "Laundry - Wash & Iron" at bounding box center [314, 359] width 322 height 42
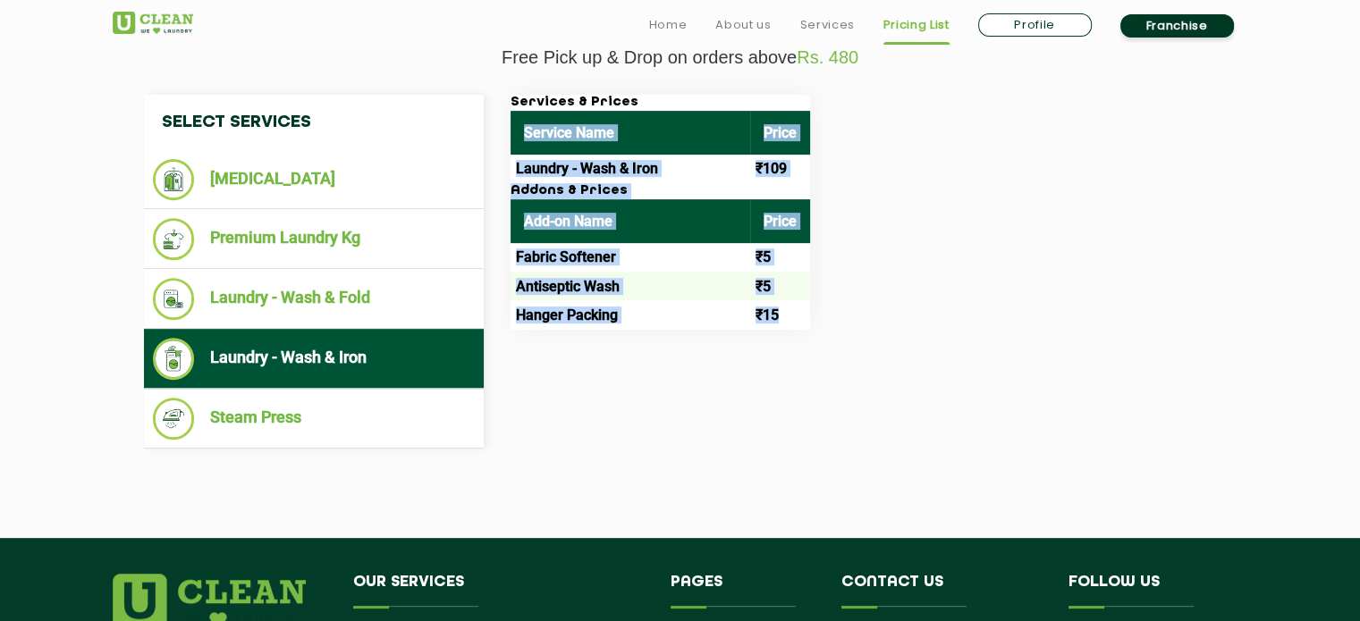
drag, startPoint x: 785, startPoint y: 317, endPoint x: 513, endPoint y: 129, distance: 330.8
click at [513, 129] on div "Services & Prices Service Name Price Laundry - Wash & Iron ₹109 Addons & Prices…" at bounding box center [659, 212] width 299 height 235
click at [820, 28] on link "Services" at bounding box center [826, 24] width 55 height 21
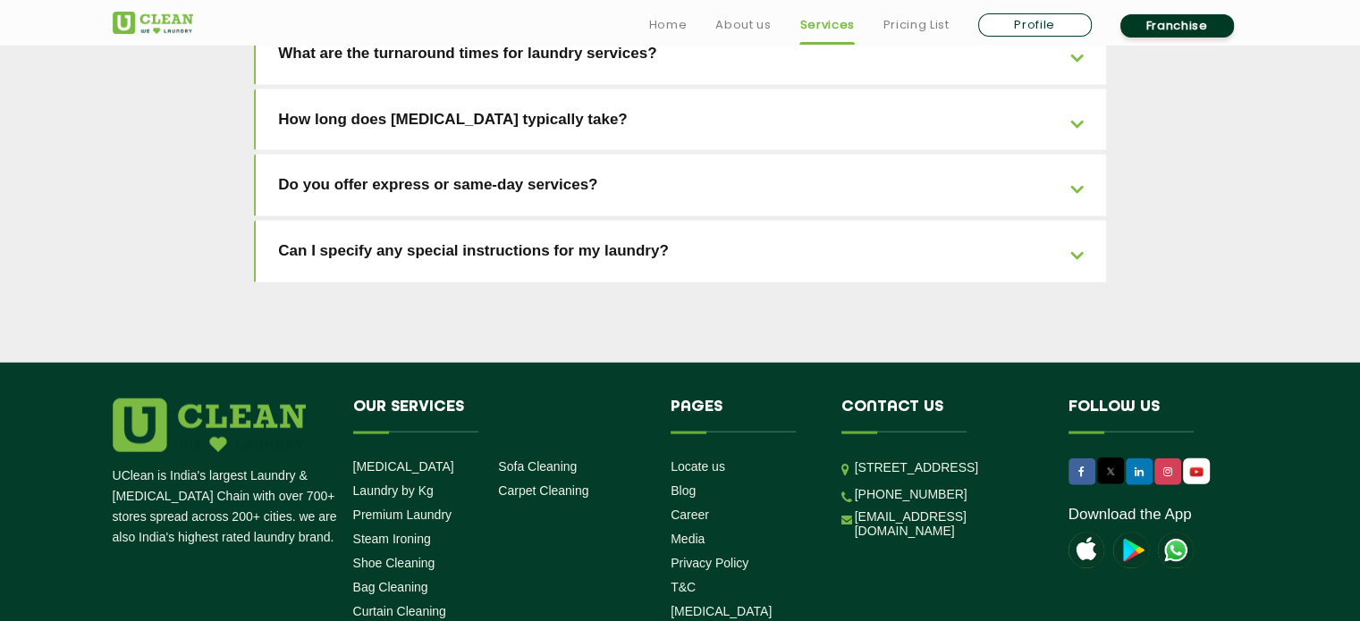
scroll to position [4107, 0]
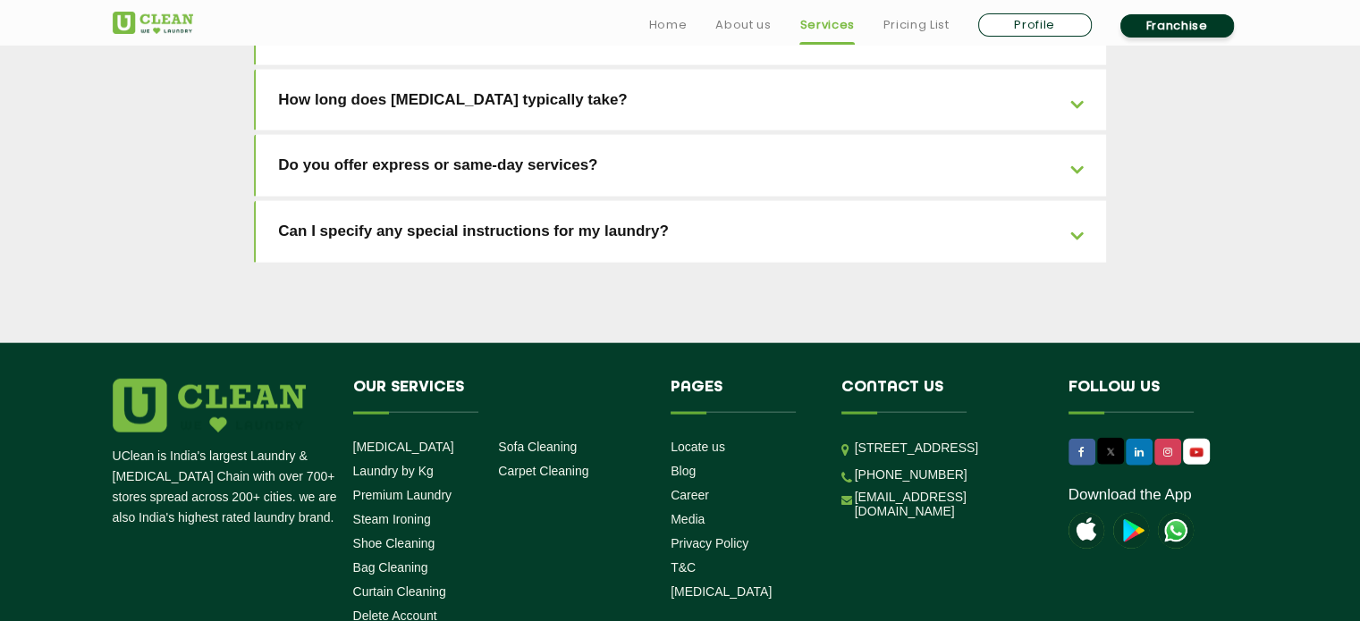
click at [1086, 486] on link "Download the App" at bounding box center [1129, 495] width 123 height 18
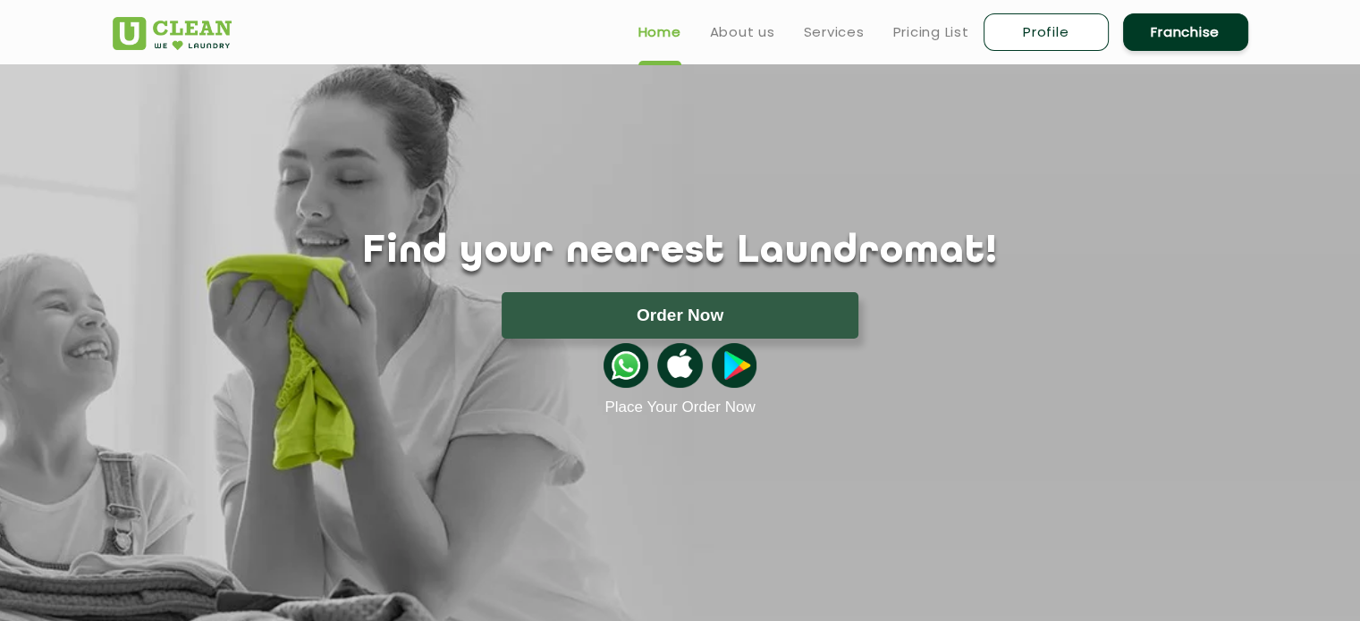
click at [679, 363] on img at bounding box center [679, 365] width 45 height 45
click at [676, 366] on img at bounding box center [679, 365] width 45 height 45
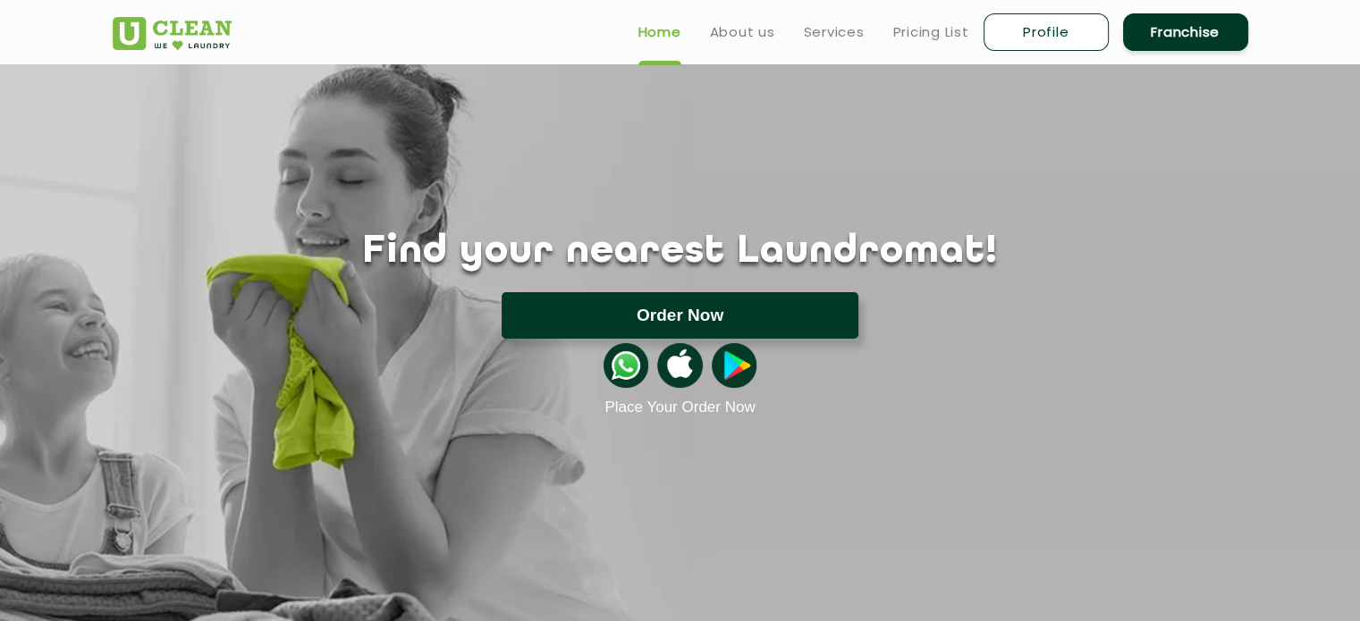
click at [798, 316] on button "Order Now" at bounding box center [679, 315] width 357 height 46
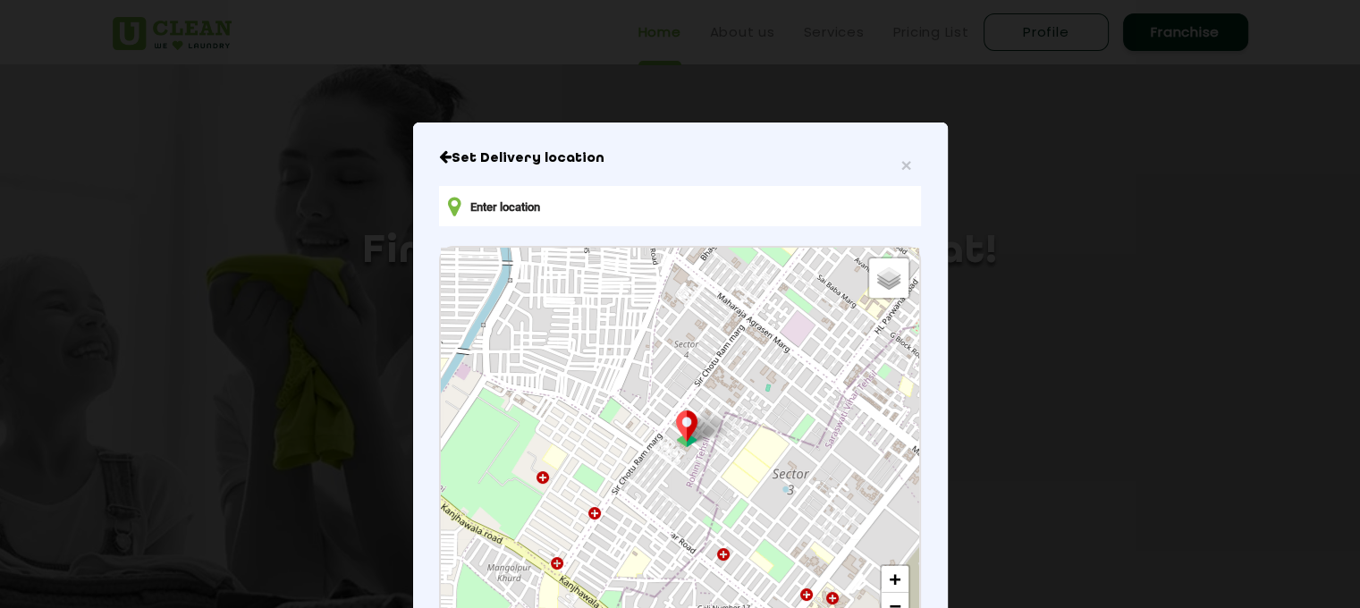
click at [649, 211] on input "text" at bounding box center [679, 206] width 481 height 40
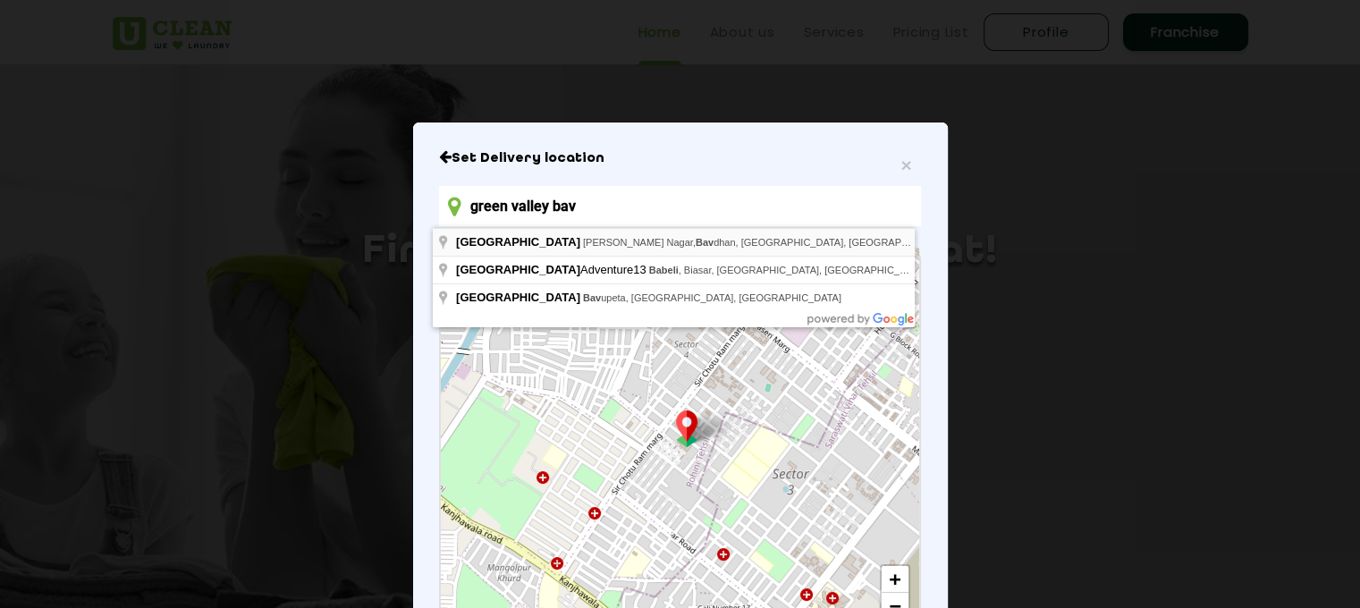
type input "[GEOGRAPHIC_DATA], [PERSON_NAME][GEOGRAPHIC_DATA], [GEOGRAPHIC_DATA], [GEOGRAPH…"
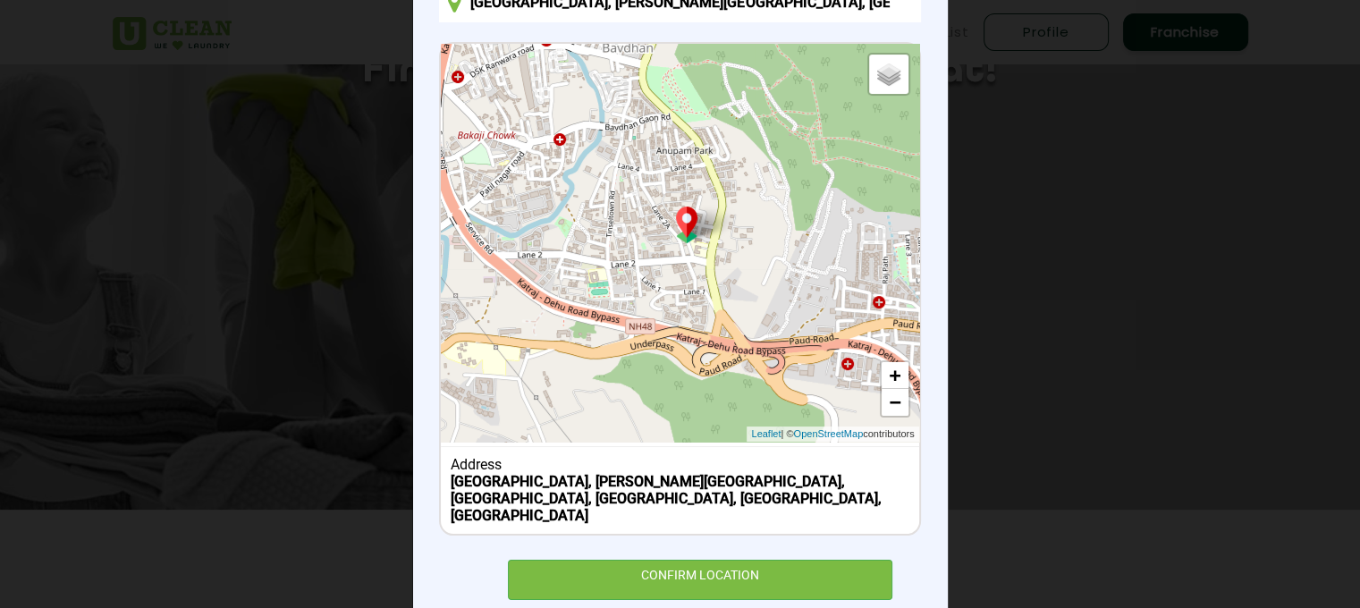
scroll to position [216, 0]
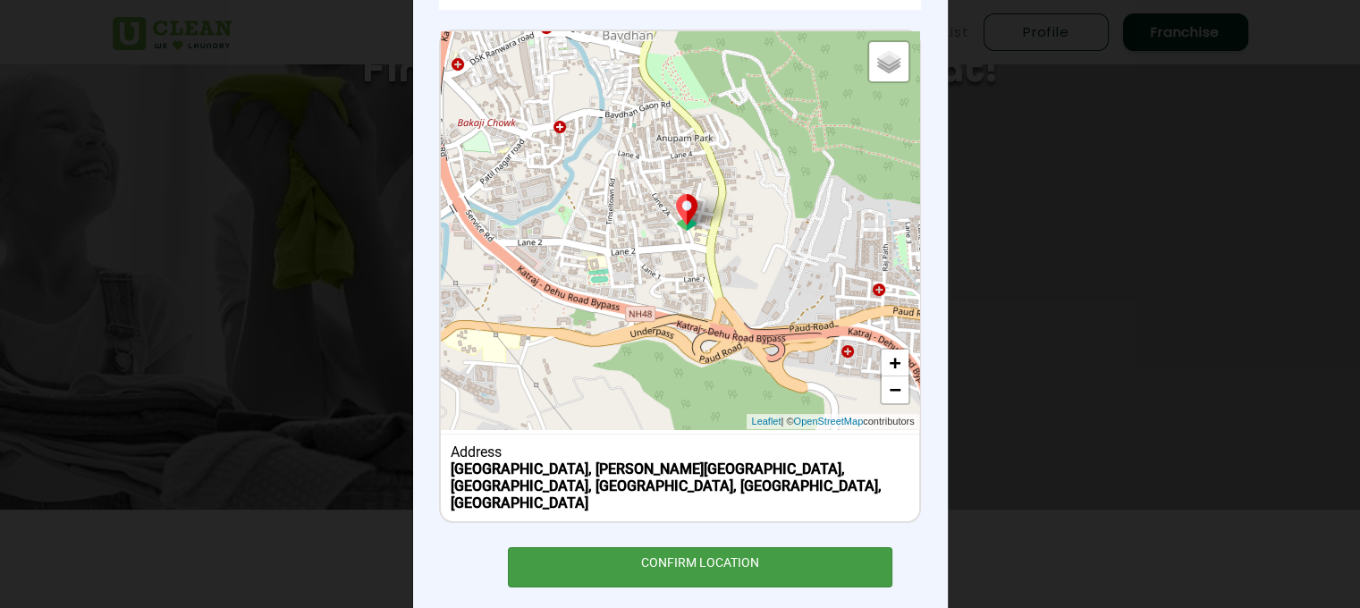
click at [653, 547] on div "CONFIRM LOCATION" at bounding box center [700, 567] width 385 height 40
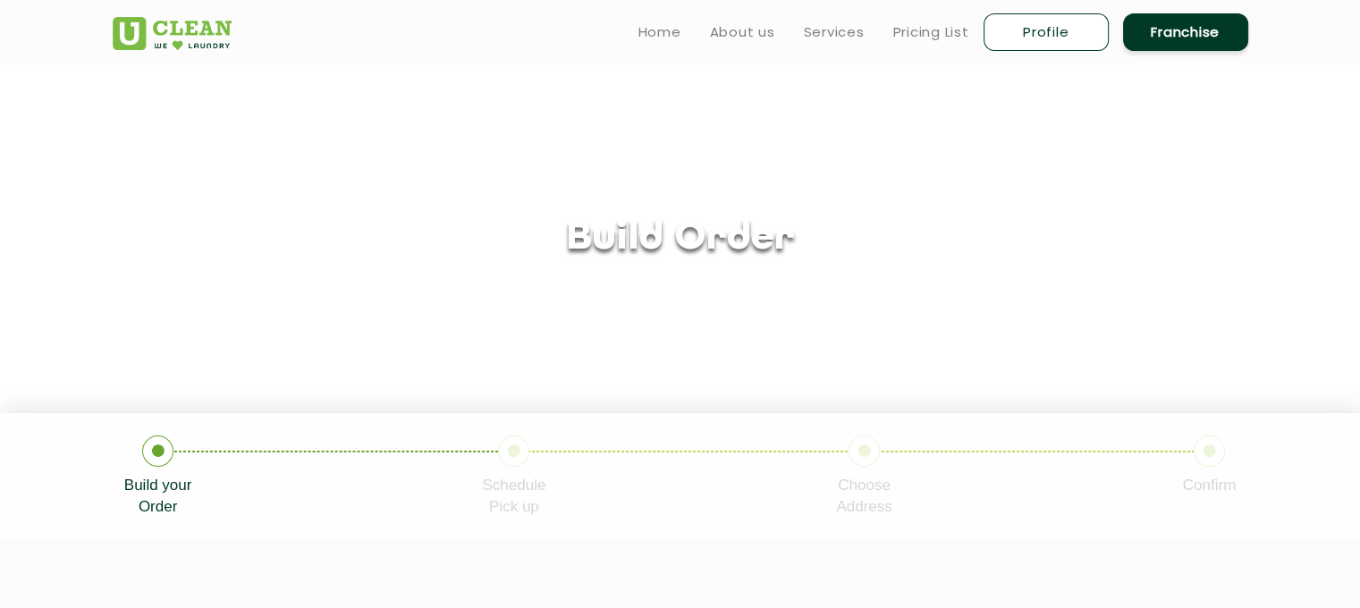
scroll to position [327, 0]
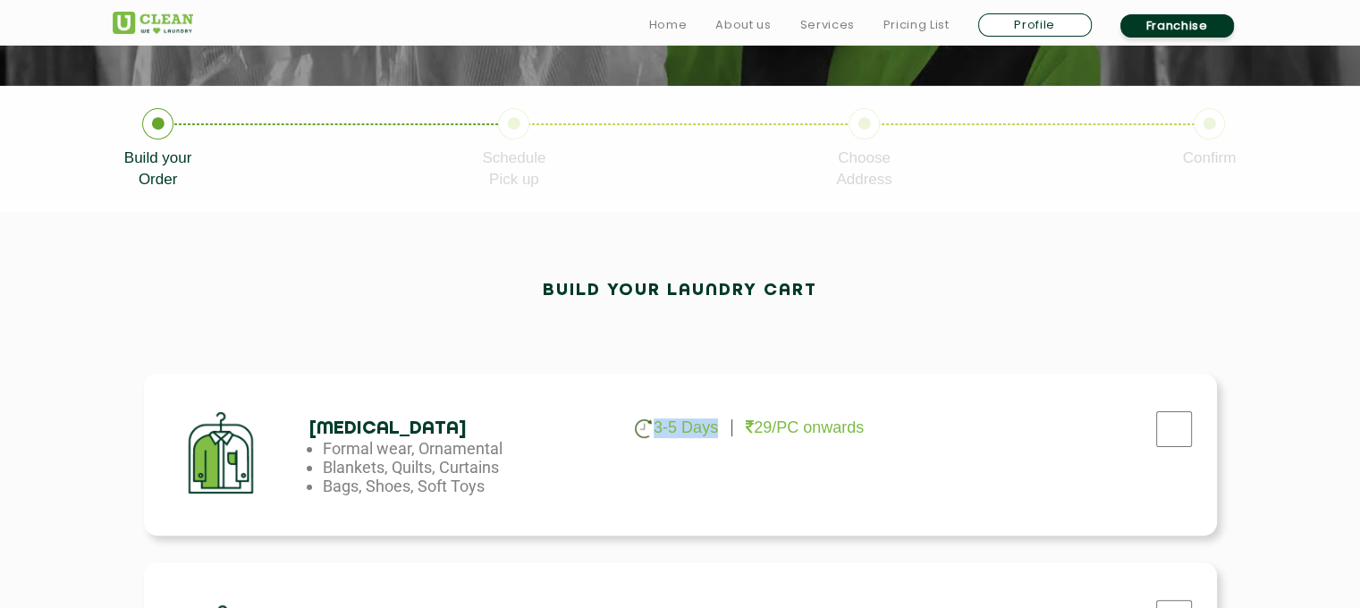
drag, startPoint x: 655, startPoint y: 427, endPoint x: 727, endPoint y: 425, distance: 71.6
click at [727, 425] on li "3-5 Days" at bounding box center [683, 427] width 97 height 17
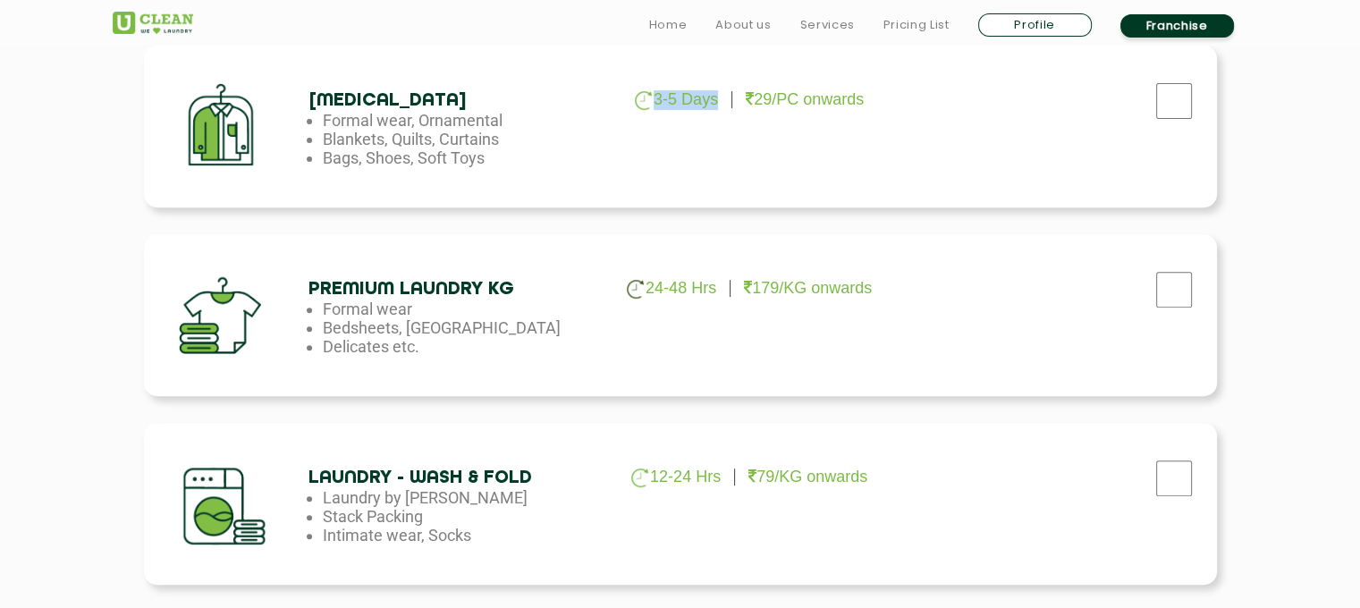
drag, startPoint x: 417, startPoint y: 350, endPoint x: 297, endPoint y: 298, distance: 131.3
click at [297, 298] on div "Premium Laundry Kg 24-48 Hrs 179/KG onwards Formal wear Bedsheets, Dohars Delic…" at bounding box center [680, 315] width 1073 height 162
click at [416, 496] on li "Laundry by [PERSON_NAME]" at bounding box center [468, 497] width 290 height 19
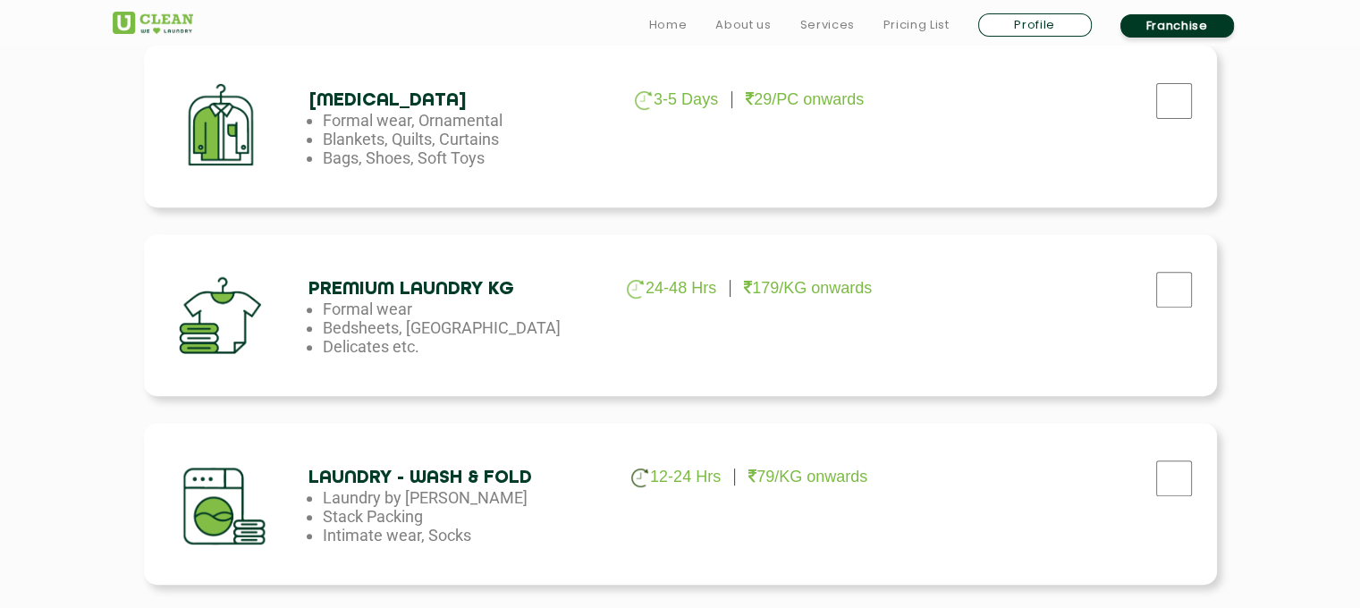
click at [481, 540] on li "Intimate wear, Socks" at bounding box center [468, 535] width 290 height 19
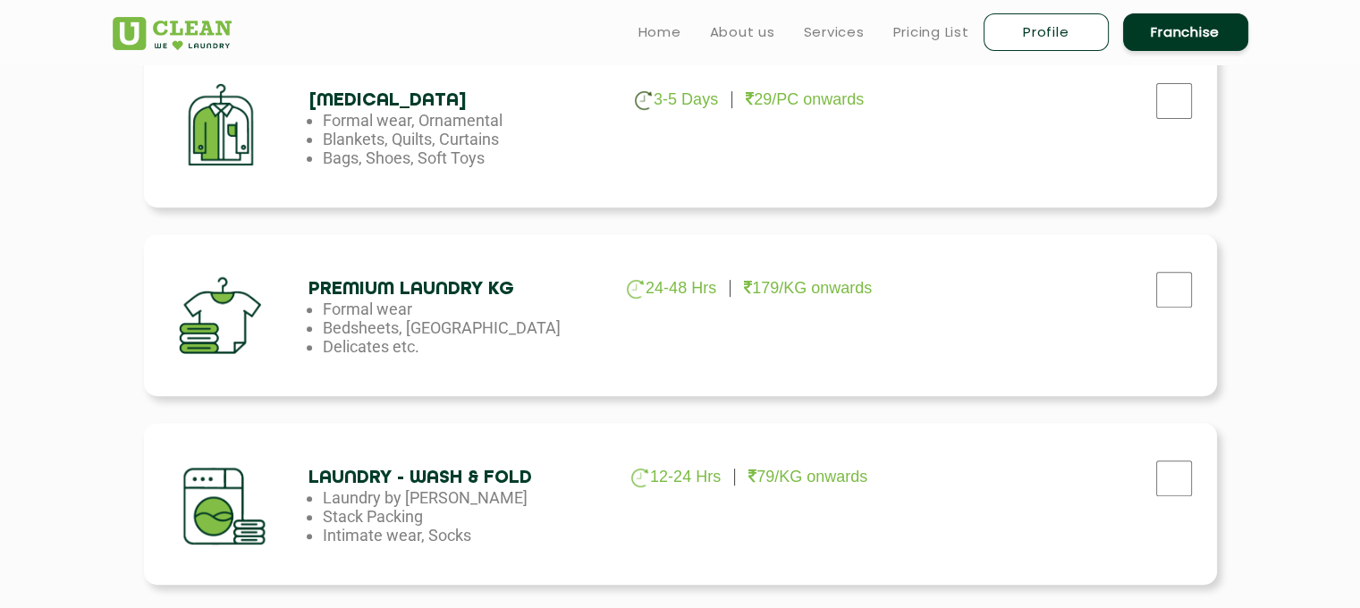
scroll to position [327, 0]
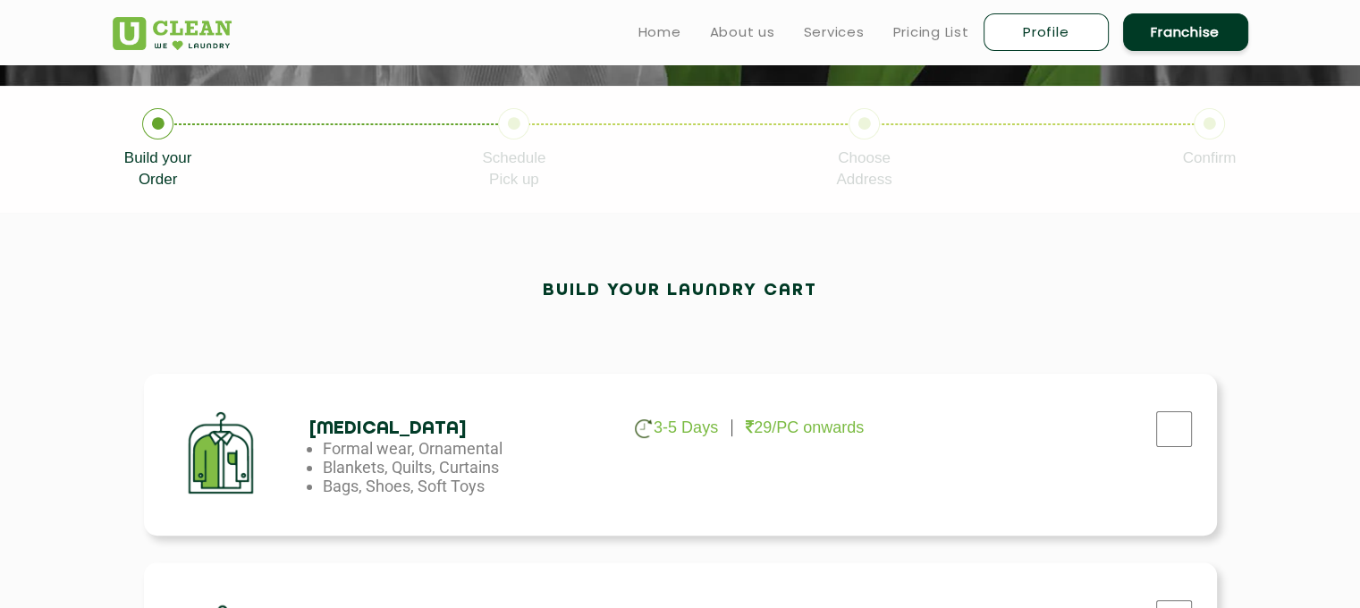
drag, startPoint x: 346, startPoint y: 448, endPoint x: 505, endPoint y: 489, distance: 164.3
click at [505, 489] on ul "3-5 Days 29/PC onwards Formal wear, Ornamental Blankets, Quilts, Curtains Bags,…" at bounding box center [453, 467] width 290 height 56
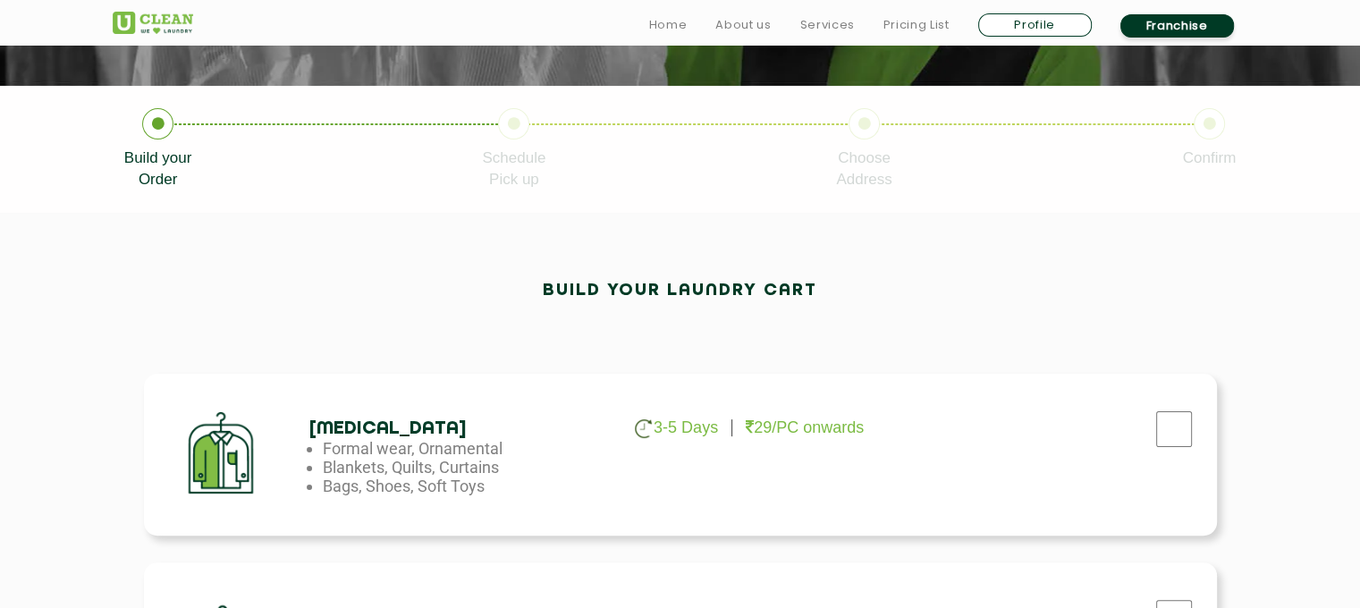
scroll to position [655, 0]
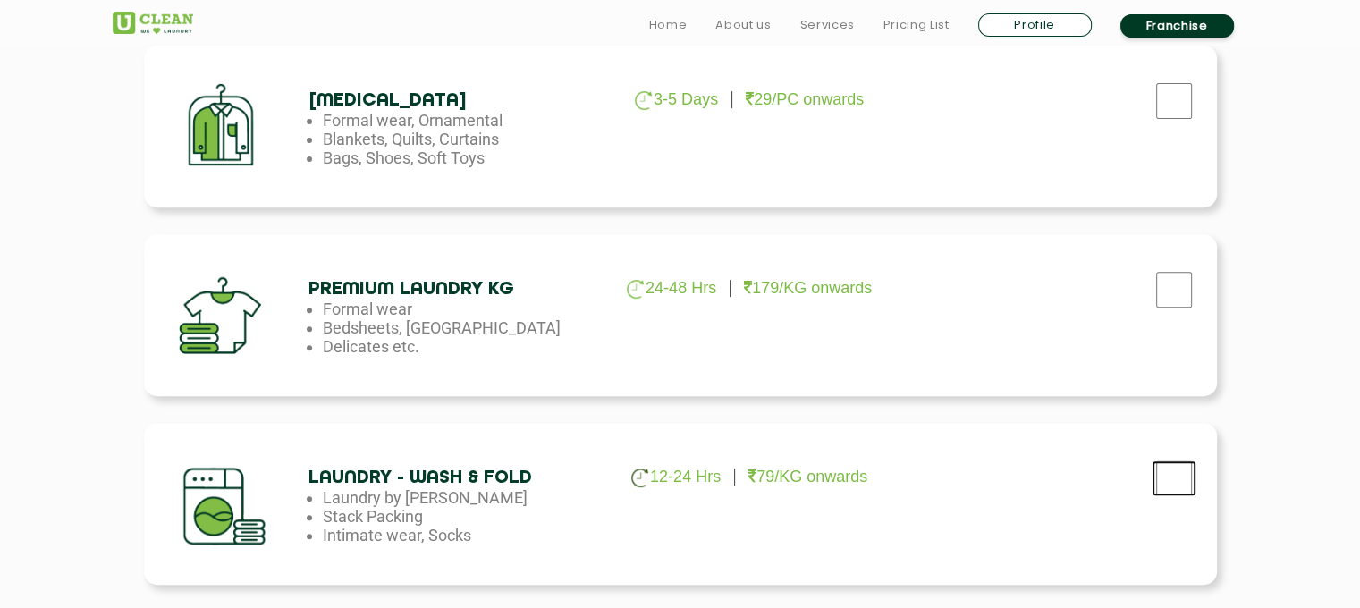
click at [1170, 482] on input "checkbox" at bounding box center [1173, 478] width 45 height 36
checkbox input "true"
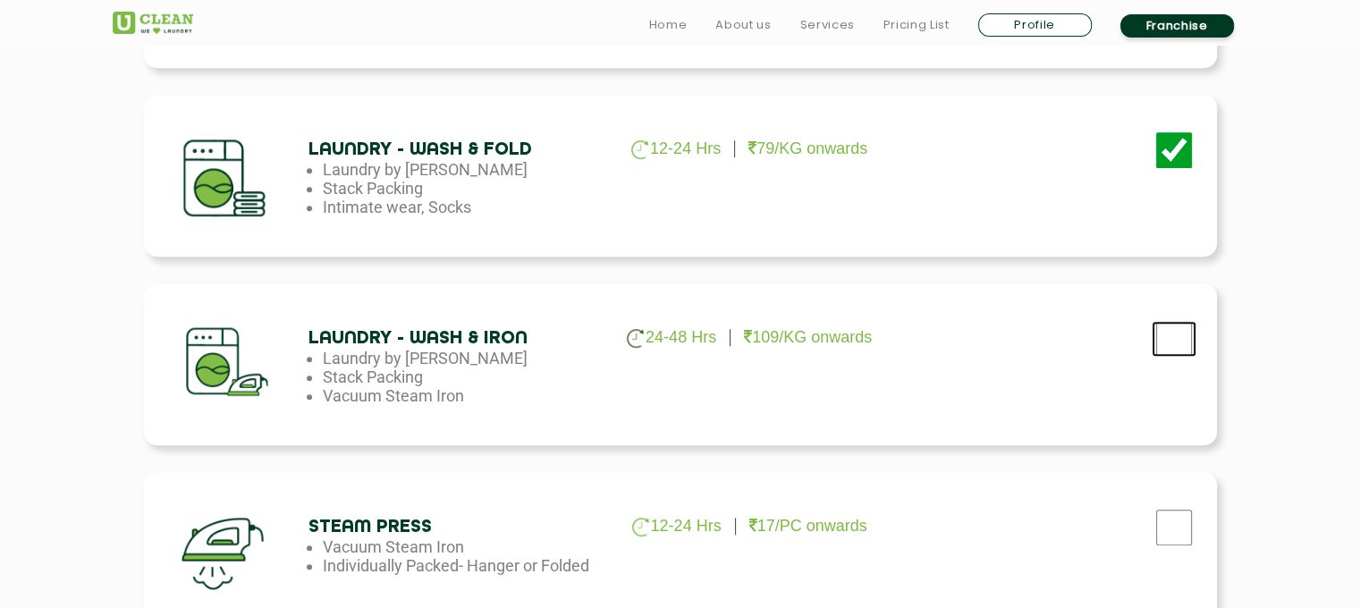
click at [1175, 345] on input "checkbox" at bounding box center [1173, 339] width 45 height 36
checkbox input "true"
click at [1175, 159] on input "checkbox" at bounding box center [1173, 150] width 45 height 36
checkbox input "false"
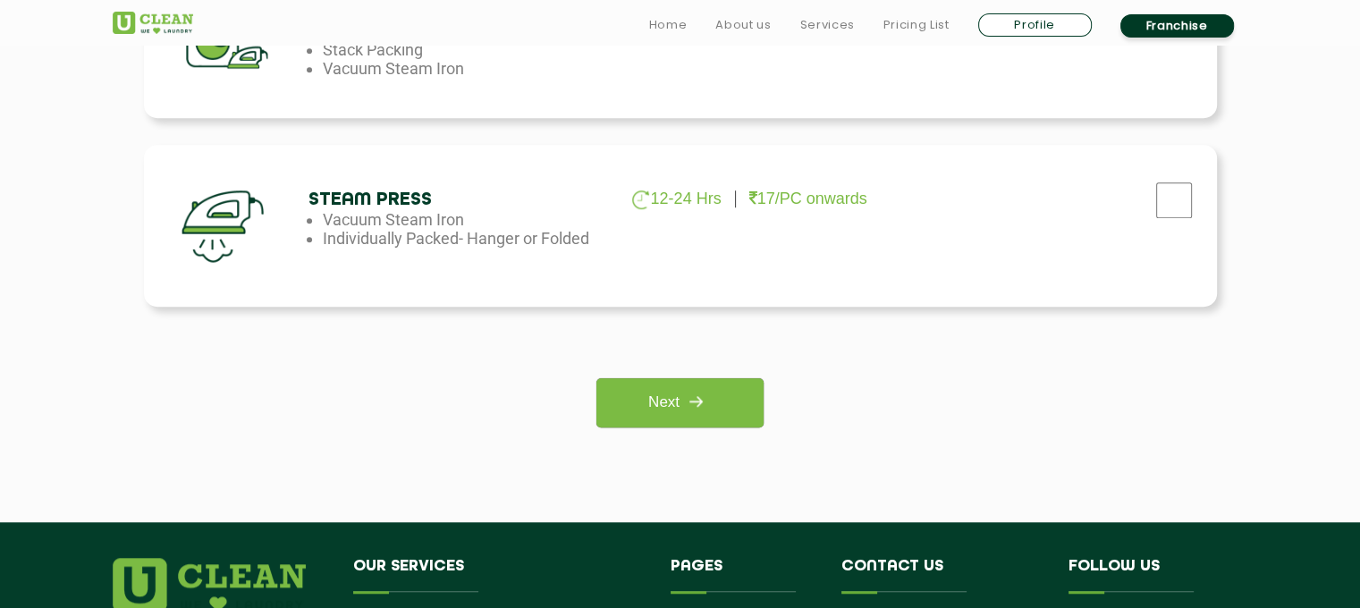
click at [767, 414] on div "Next" at bounding box center [680, 402] width 1046 height 49
click at [705, 408] on img at bounding box center [695, 401] width 32 height 32
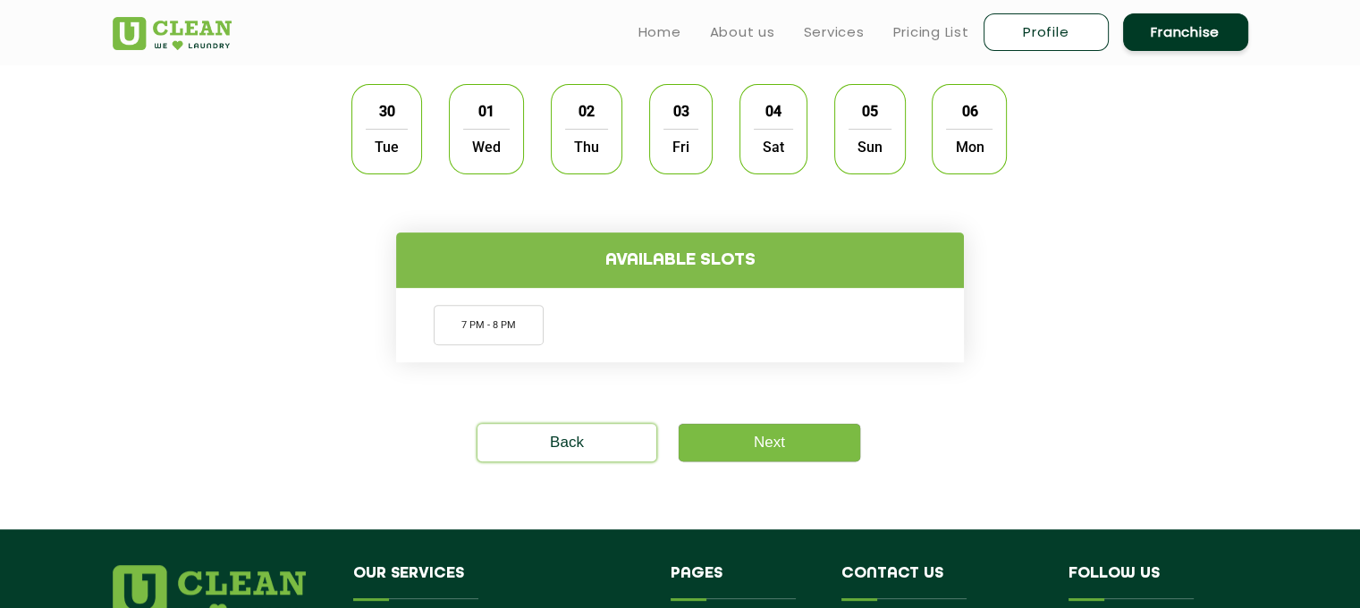
scroll to position [534, 0]
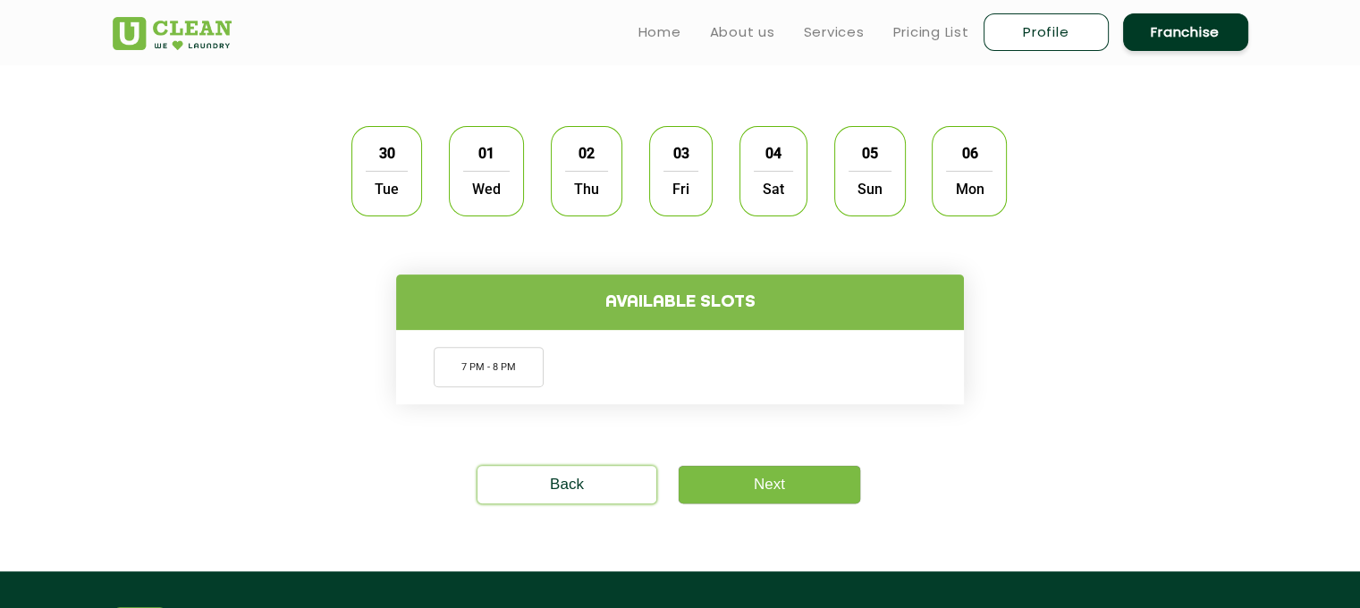
click at [492, 174] on span "Wed" at bounding box center [486, 189] width 46 height 36
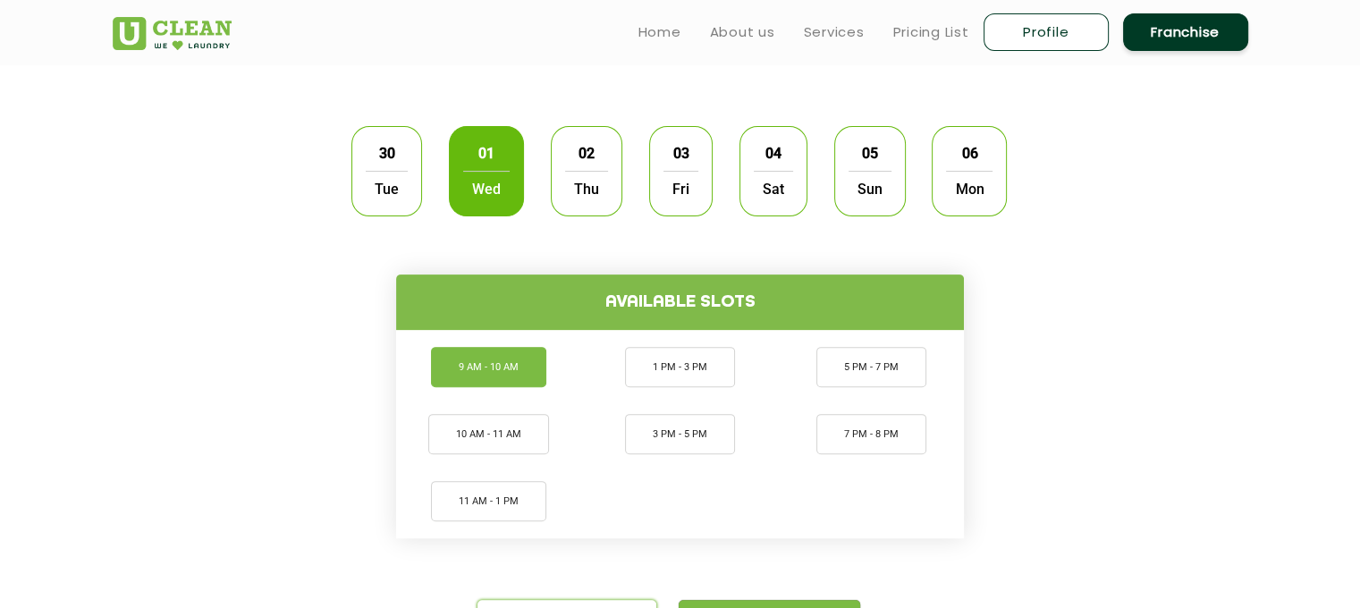
click at [479, 371] on li "9 AM - 10 AM" at bounding box center [488, 367] width 115 height 40
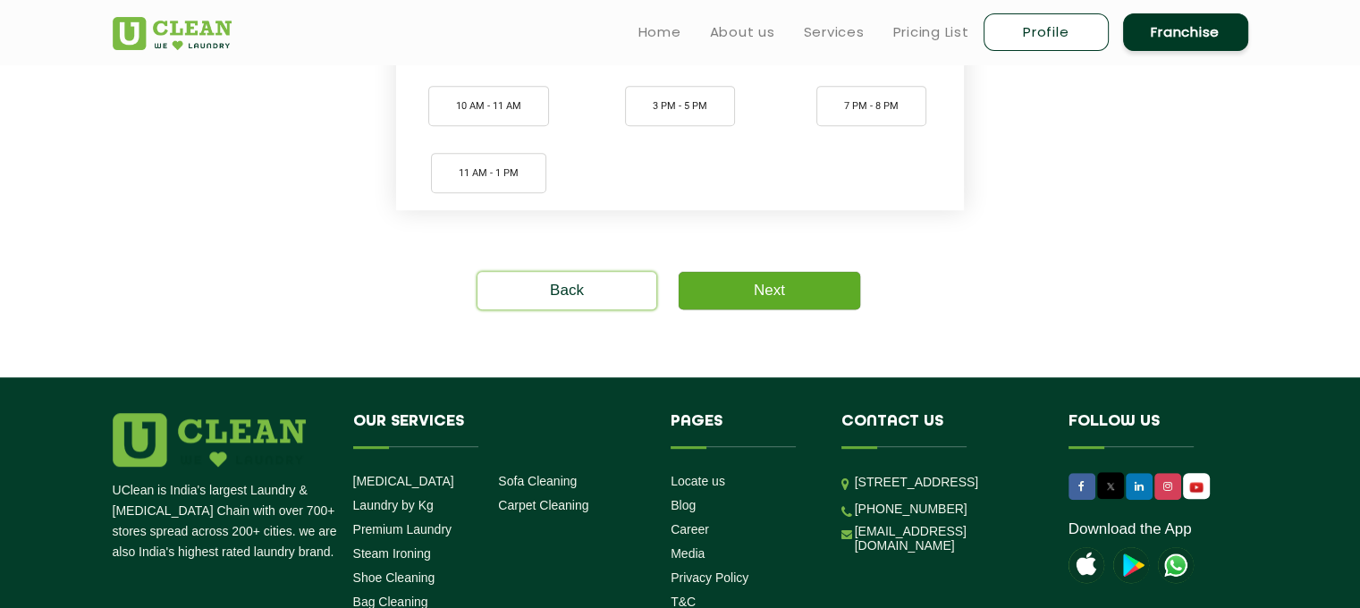
click at [814, 297] on link "Next" at bounding box center [768, 291] width 181 height 38
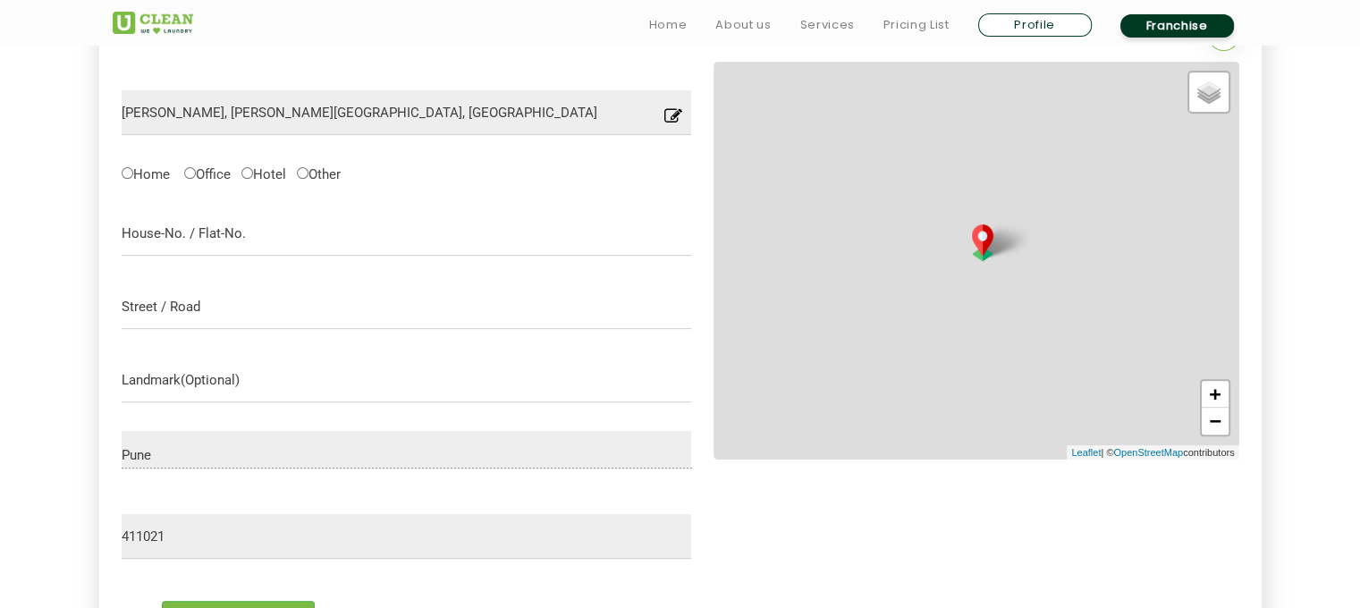
scroll to position [567, 0]
click at [126, 174] on input "Home" at bounding box center [128, 171] width 12 height 12
radio input "true"
